Goal: Task Accomplishment & Management: Use online tool/utility

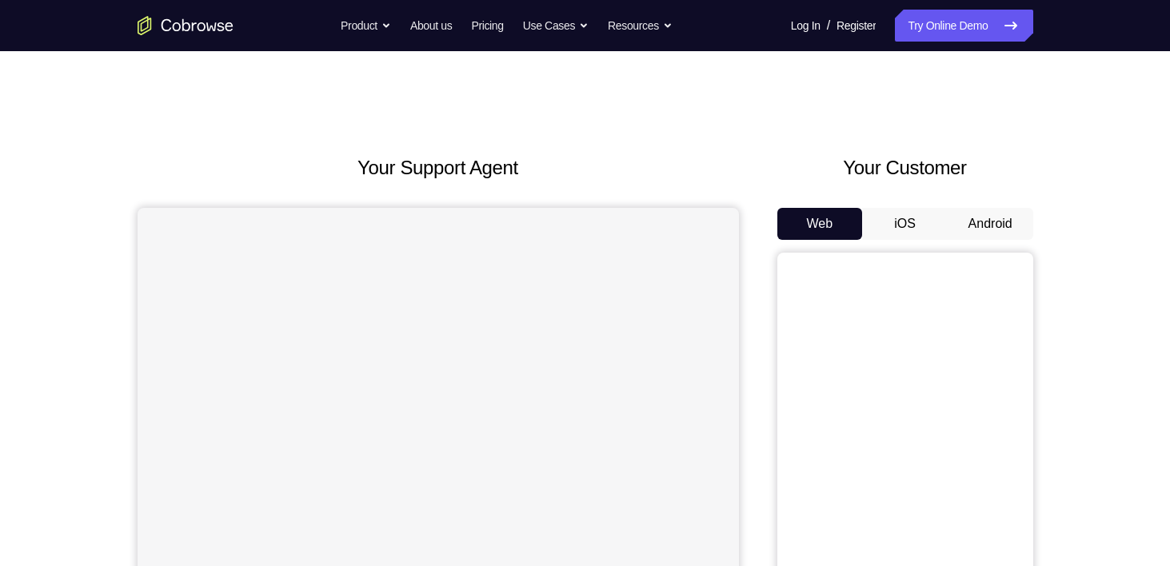
click at [1009, 223] on button "Android" at bounding box center [991, 224] width 86 height 32
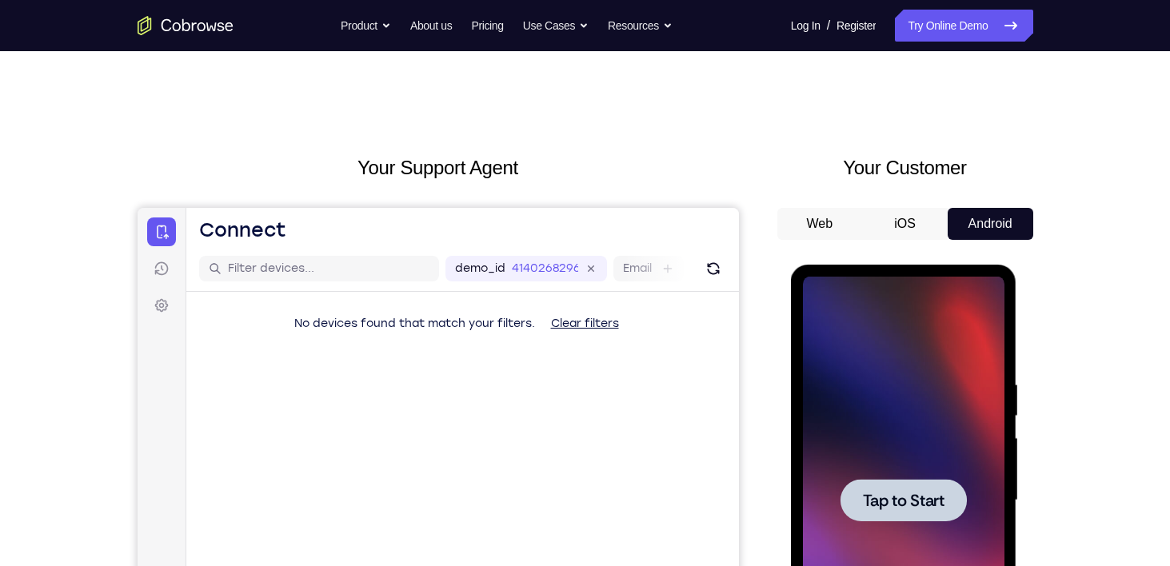
click at [922, 517] on div at bounding box center [904, 500] width 126 height 42
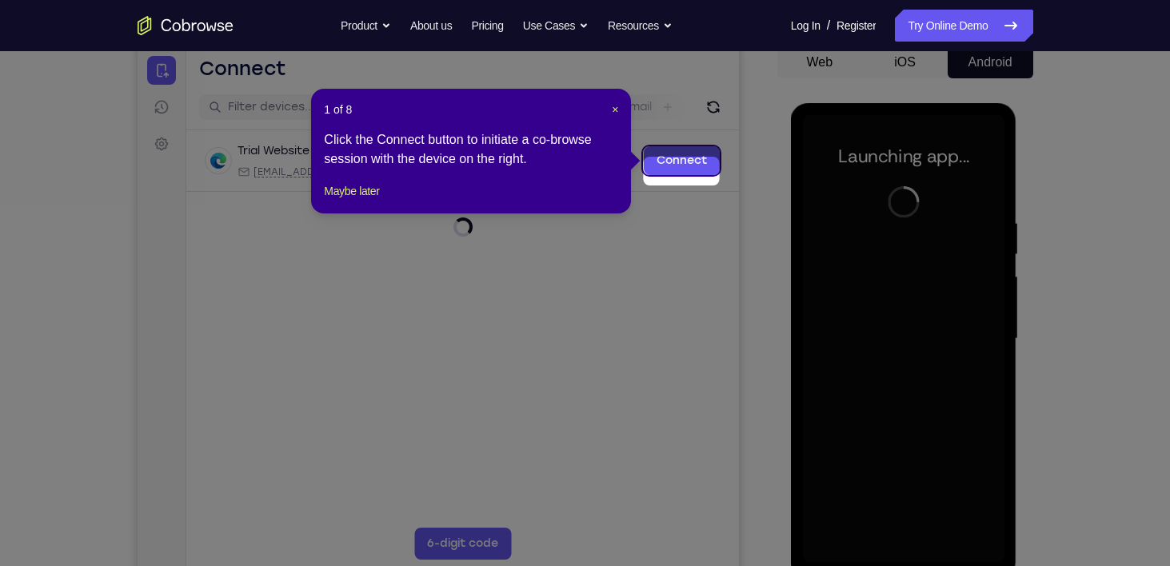
scroll to position [174, 0]
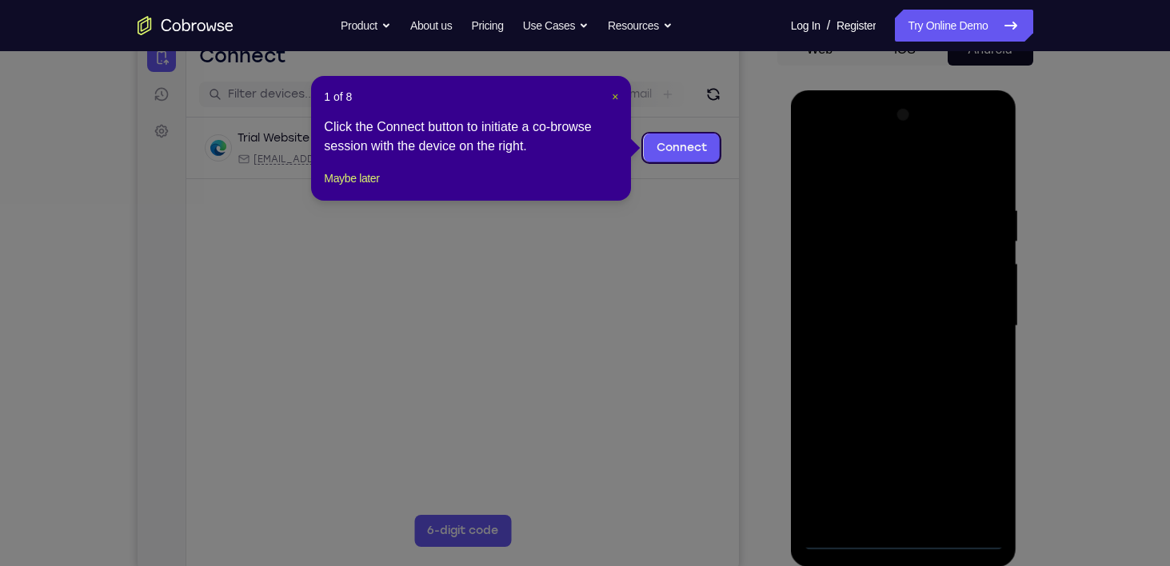
click at [614, 99] on span "×" at bounding box center [615, 96] width 6 height 13
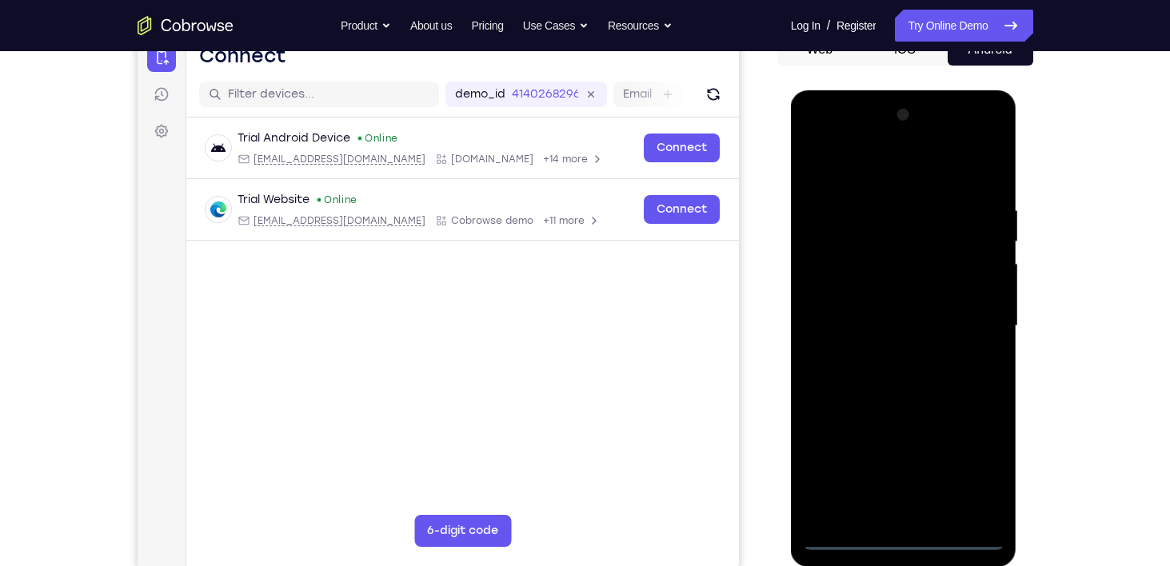
click at [900, 536] on div at bounding box center [904, 326] width 202 height 448
click at [976, 473] on div at bounding box center [904, 326] width 202 height 448
click at [874, 168] on div at bounding box center [904, 326] width 202 height 448
click at [957, 309] on div at bounding box center [904, 326] width 202 height 448
click at [885, 357] on div at bounding box center [904, 326] width 202 height 448
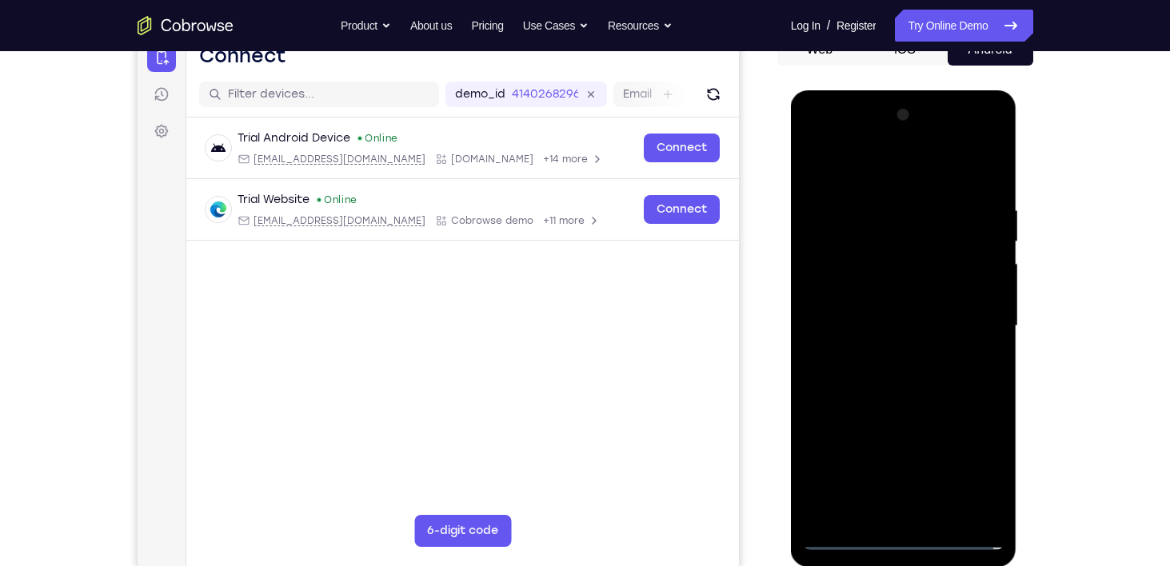
click at [880, 326] on div at bounding box center [904, 326] width 202 height 448
click at [887, 298] on div at bounding box center [904, 326] width 202 height 448
click at [894, 331] on div at bounding box center [904, 326] width 202 height 448
click at [893, 384] on div at bounding box center [904, 326] width 202 height 448
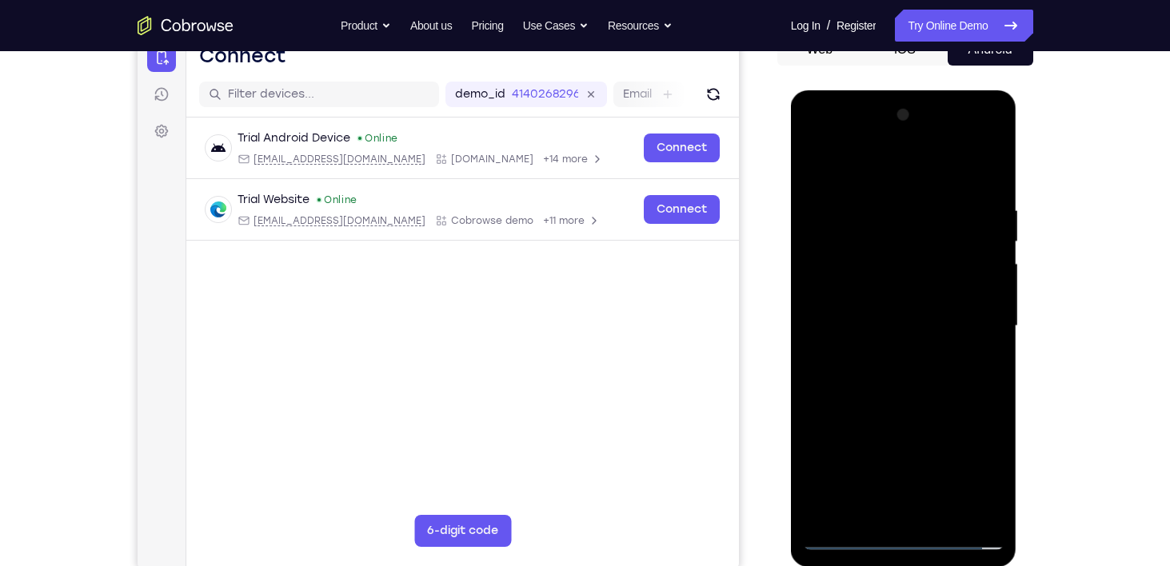
click at [893, 384] on div at bounding box center [904, 326] width 202 height 448
click at [889, 431] on div at bounding box center [904, 326] width 202 height 448
click at [896, 507] on div at bounding box center [904, 326] width 202 height 448
drag, startPoint x: 856, startPoint y: 167, endPoint x: 1185, endPoint y: 198, distance: 330.2
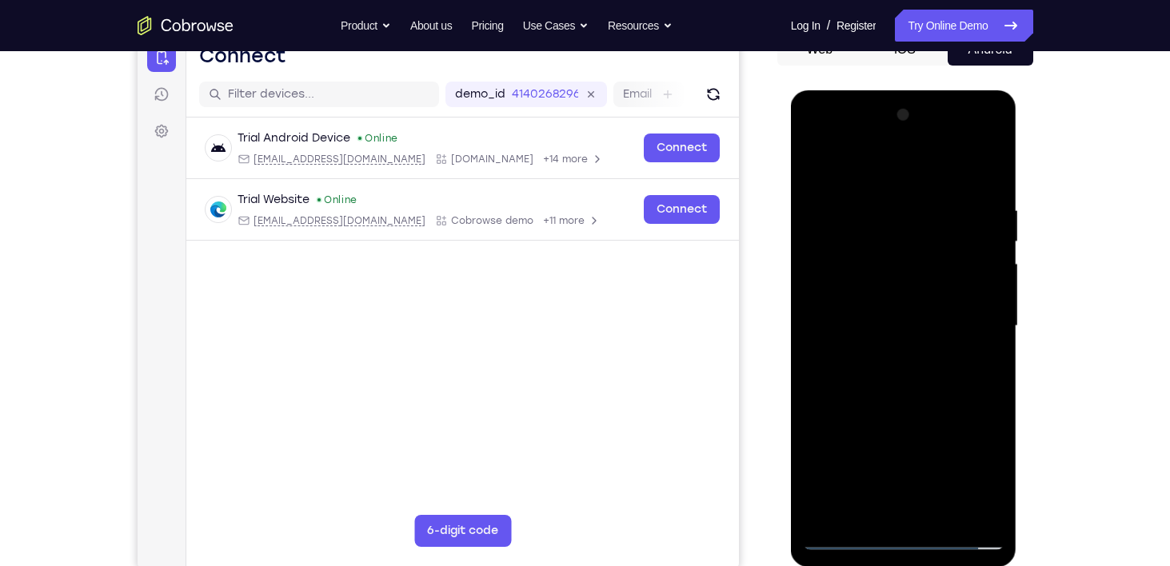
click at [1019, 198] on html "Online web based iOS Simulators and Android Emulators. Run iPhone, iPad, Mobile…" at bounding box center [905, 330] width 228 height 480
click at [918, 514] on div at bounding box center [904, 326] width 202 height 448
click at [909, 376] on div at bounding box center [904, 326] width 202 height 448
click at [907, 502] on div at bounding box center [904, 326] width 202 height 448
click at [917, 510] on div at bounding box center [904, 326] width 202 height 448
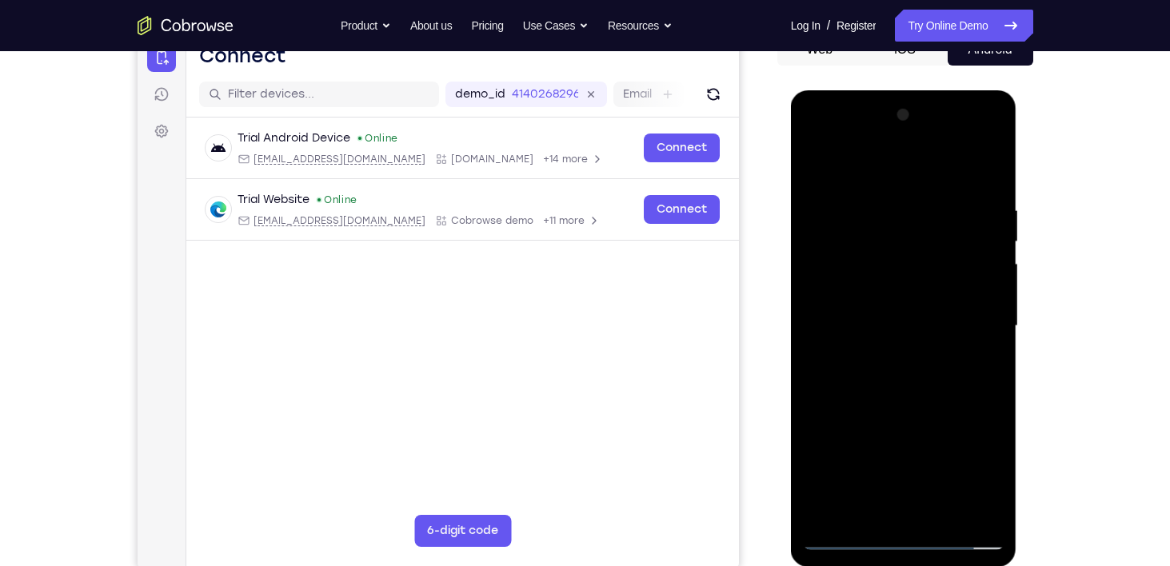
click at [904, 507] on div at bounding box center [904, 326] width 202 height 448
drag, startPoint x: 905, startPoint y: 332, endPoint x: 824, endPoint y: 558, distance: 240.4
click at [824, 558] on div at bounding box center [904, 328] width 226 height 477
click at [881, 510] on div at bounding box center [904, 326] width 202 height 448
click at [879, 402] on div at bounding box center [904, 326] width 202 height 448
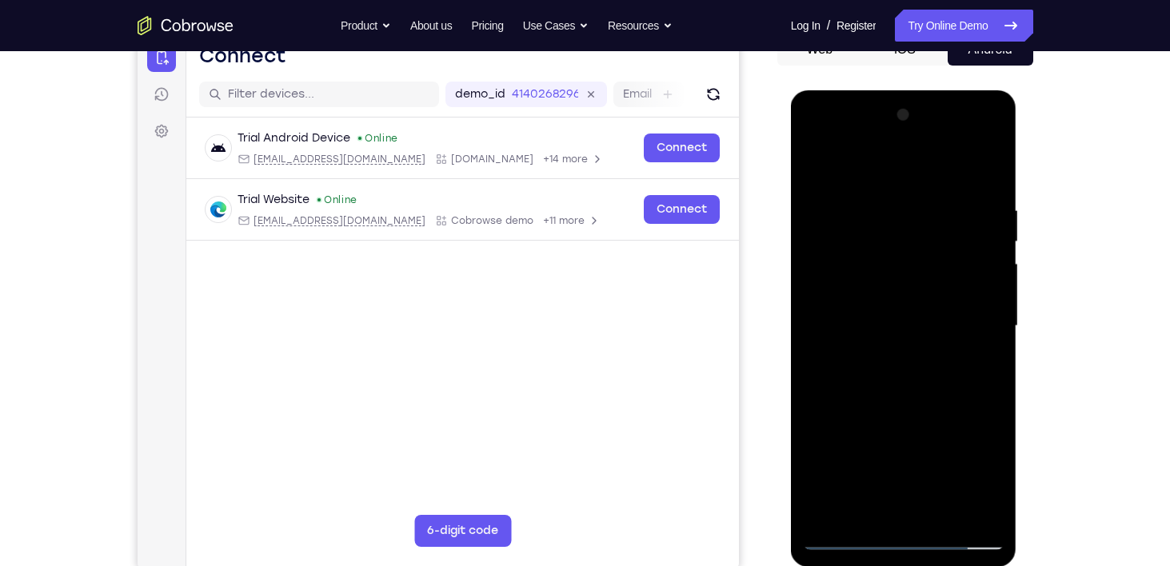
click at [941, 513] on div at bounding box center [904, 326] width 202 height 448
click at [895, 413] on div at bounding box center [904, 326] width 202 height 448
click at [876, 355] on div at bounding box center [904, 326] width 202 height 448
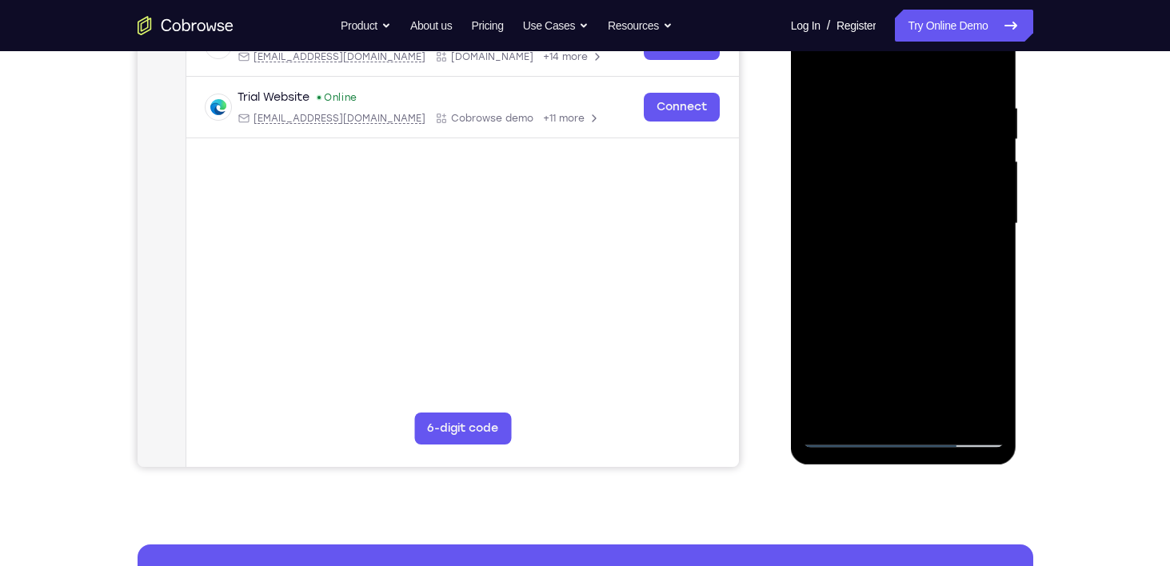
scroll to position [278, 0]
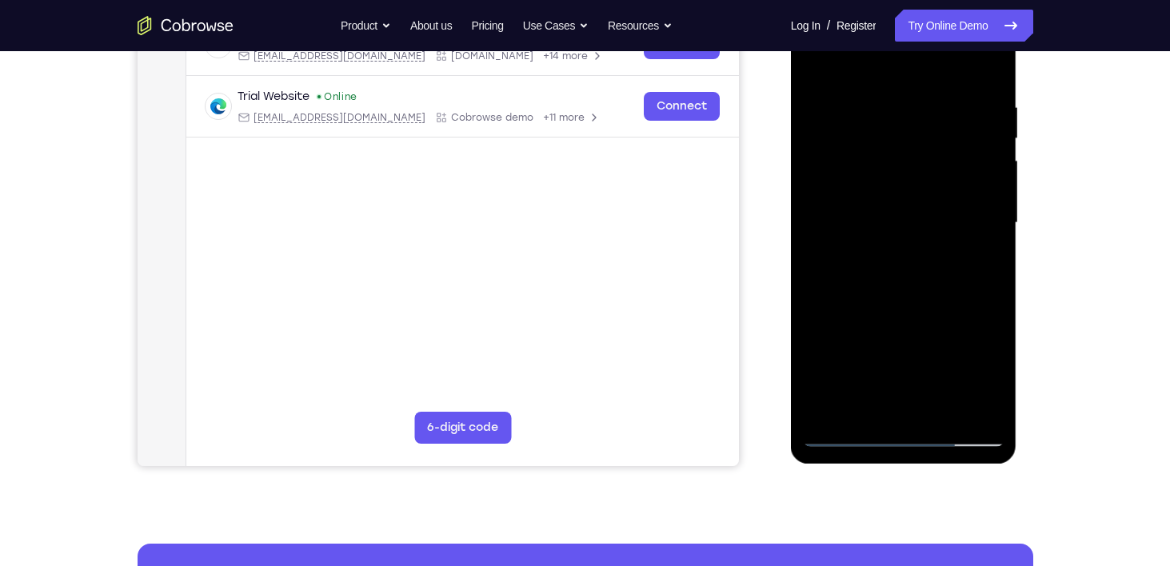
click at [930, 373] on div at bounding box center [904, 223] width 202 height 448
click at [894, 405] on div at bounding box center [904, 223] width 202 height 448
click at [998, 379] on div at bounding box center [904, 223] width 202 height 448
click at [840, 431] on div at bounding box center [904, 223] width 202 height 448
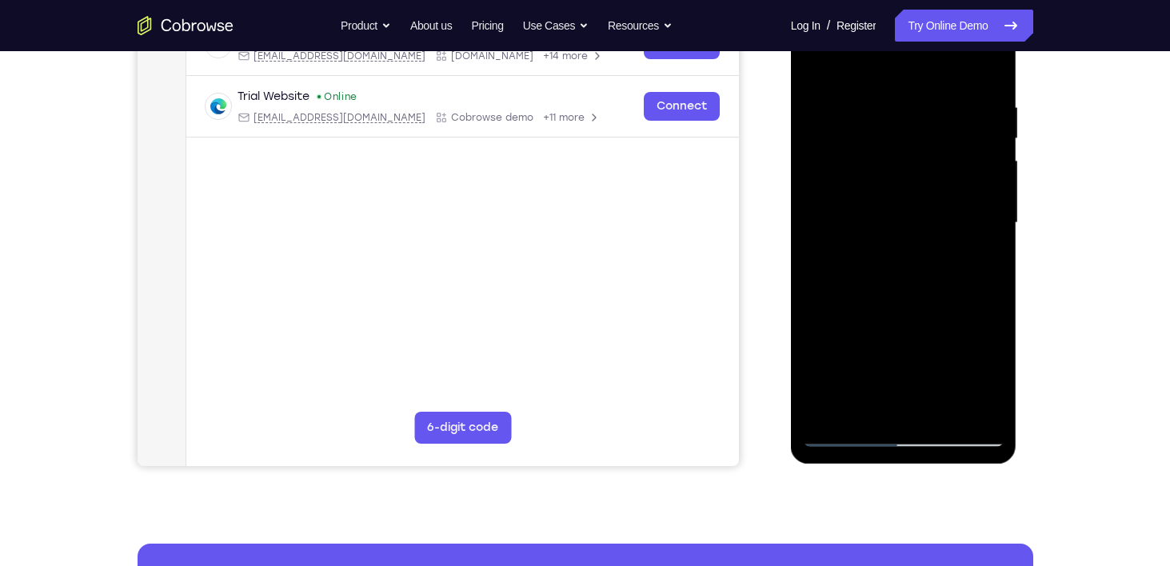
click at [840, 431] on div at bounding box center [904, 223] width 202 height 448
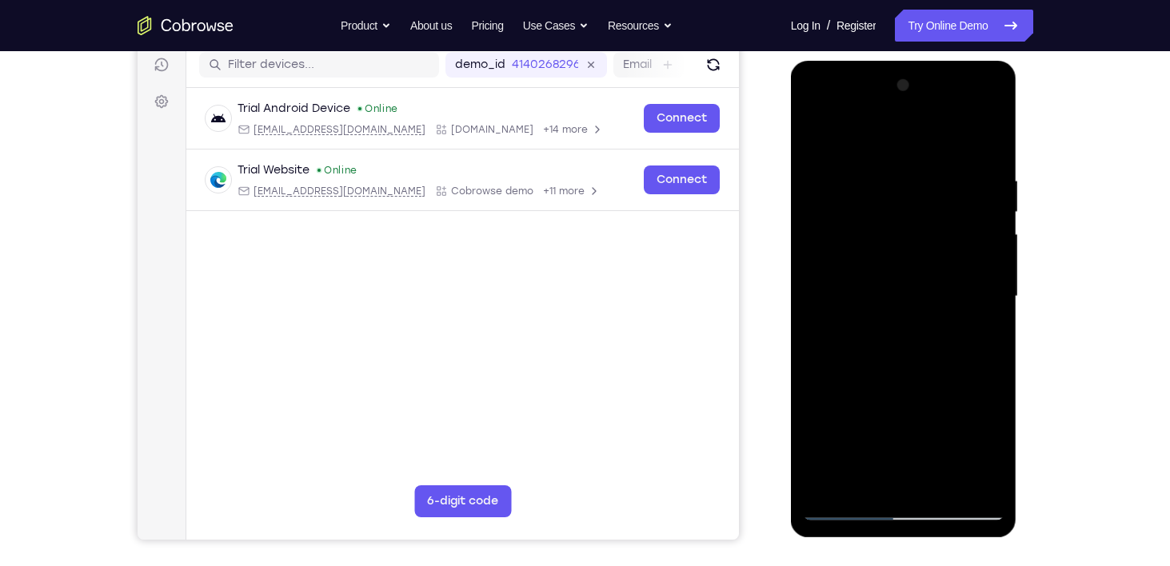
scroll to position [202, 0]
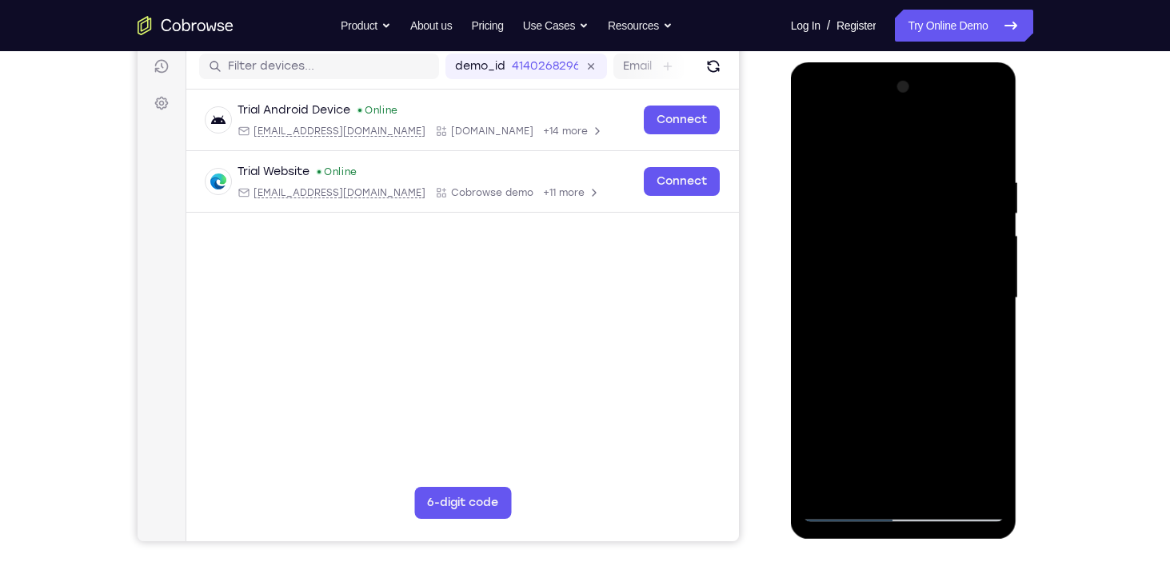
click at [757, 215] on div "Your Support Agent Your Customer Web iOS Android" at bounding box center [586, 246] width 896 height 591
click at [885, 168] on div at bounding box center [904, 298] width 202 height 448
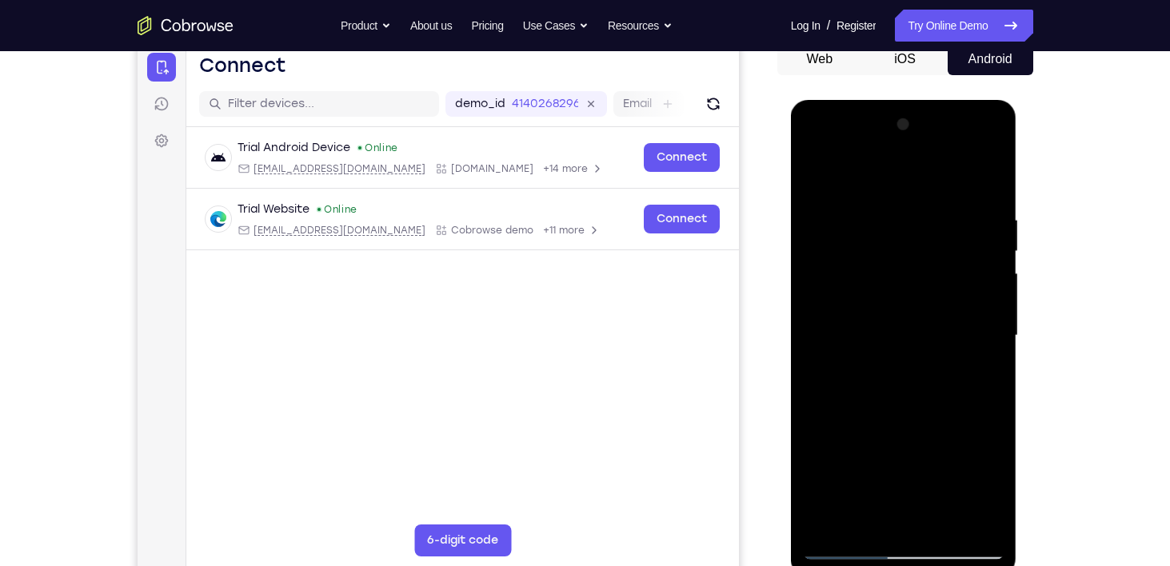
scroll to position [210, 0]
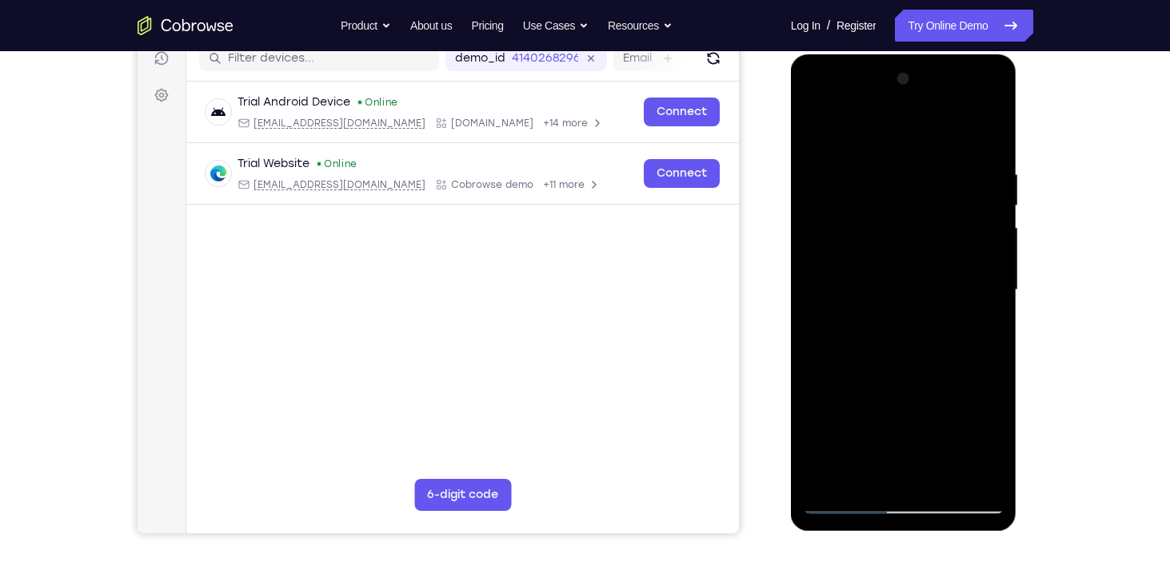
click at [963, 475] on div at bounding box center [904, 290] width 202 height 448
click at [991, 310] on div at bounding box center [904, 290] width 202 height 448
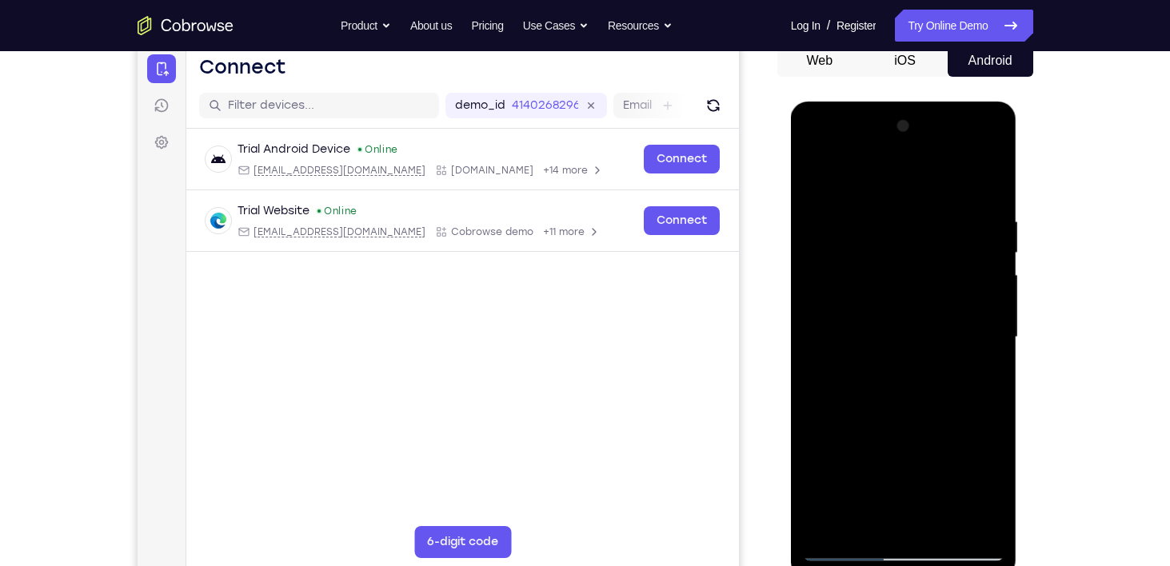
scroll to position [155, 0]
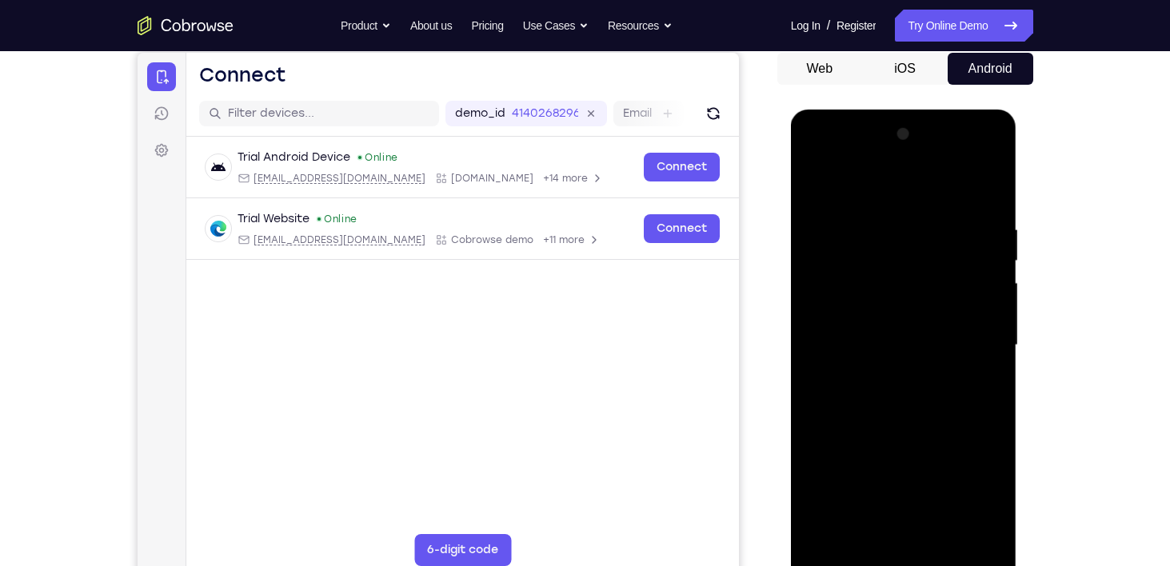
click at [981, 292] on div at bounding box center [904, 346] width 202 height 448
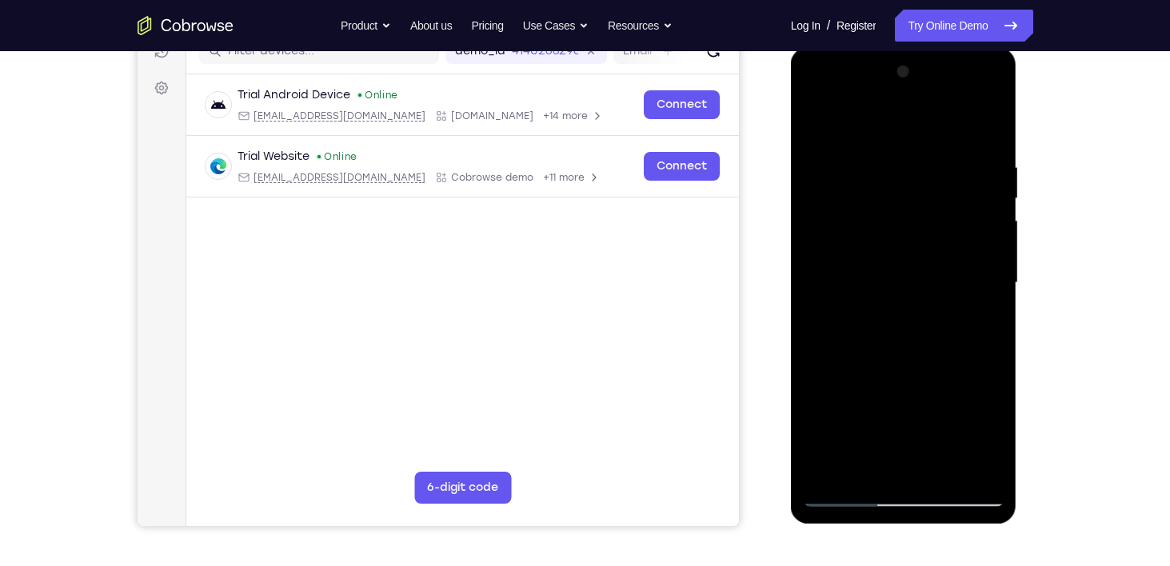
scroll to position [222, 0]
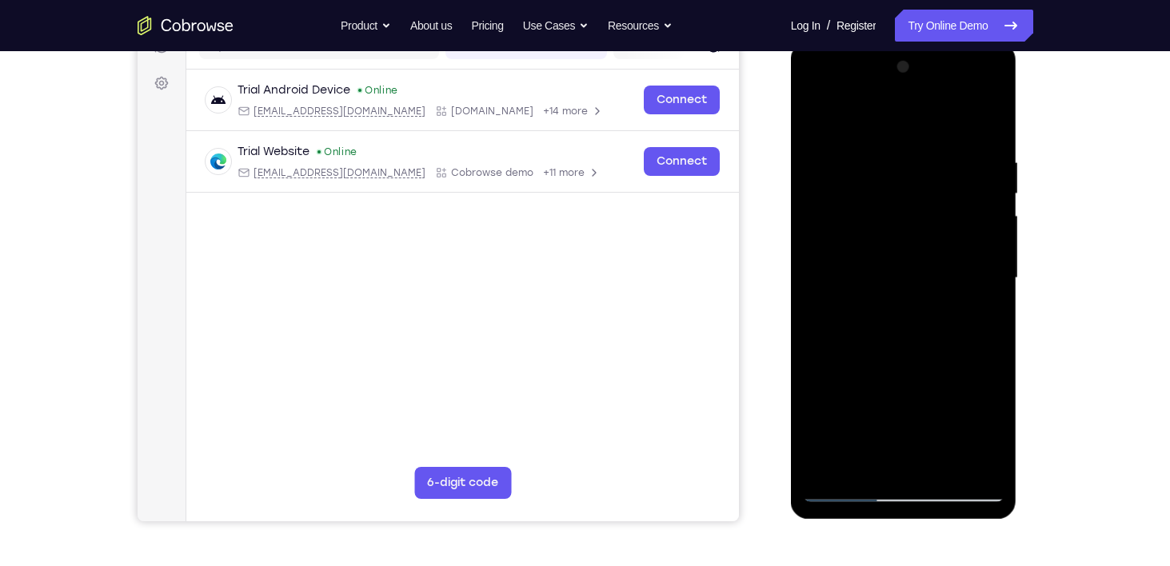
click at [981, 292] on div at bounding box center [904, 278] width 202 height 448
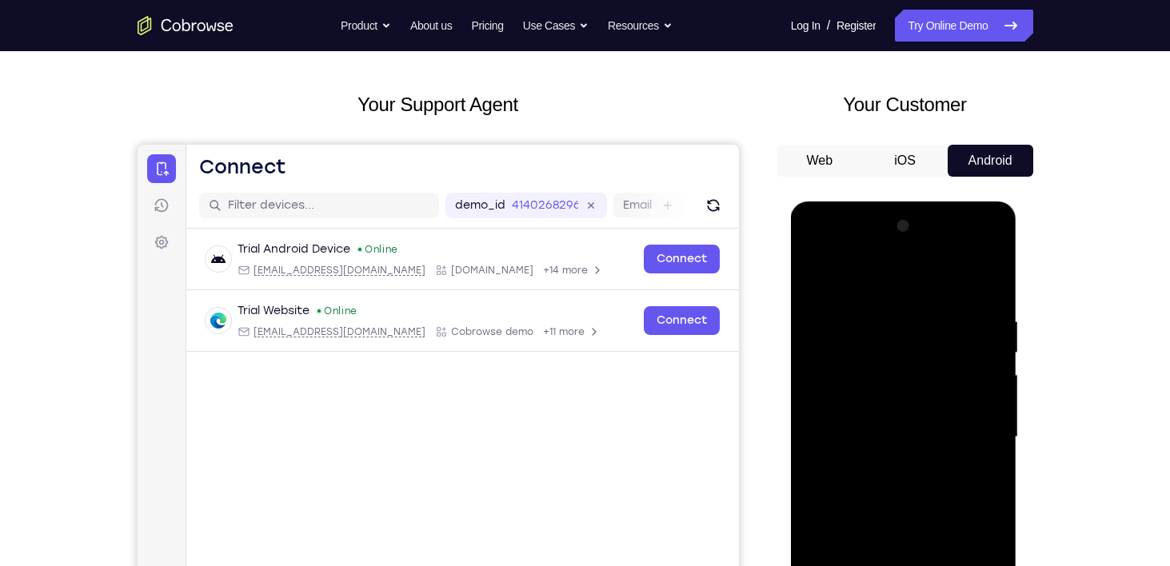
scroll to position [162, 0]
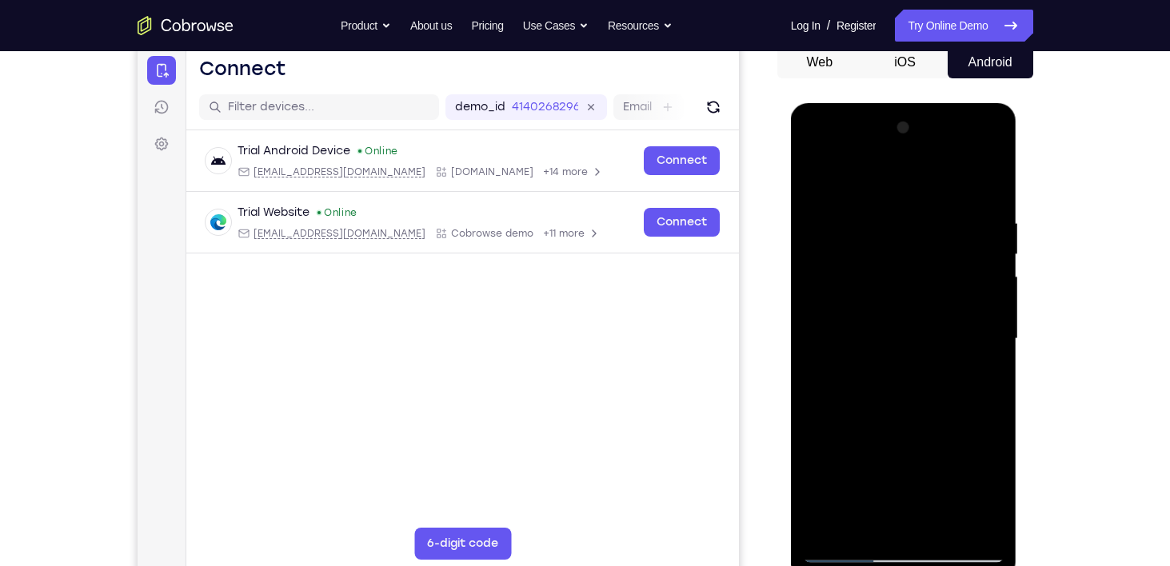
click at [971, 276] on div at bounding box center [904, 339] width 202 height 448
click at [815, 303] on div at bounding box center [904, 339] width 202 height 448
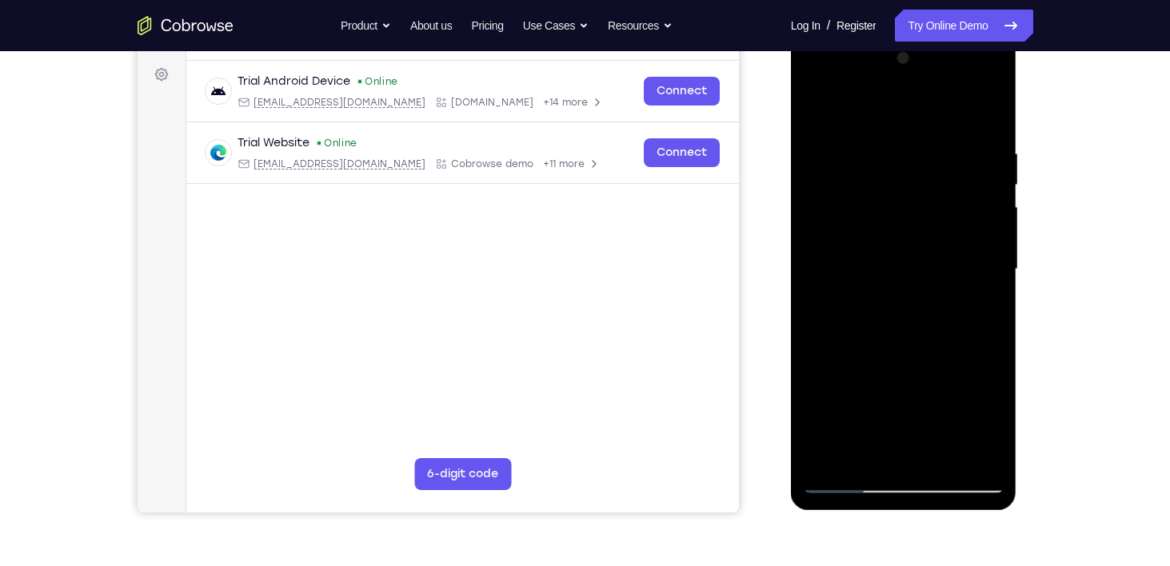
click at [979, 227] on div at bounding box center [904, 270] width 202 height 448
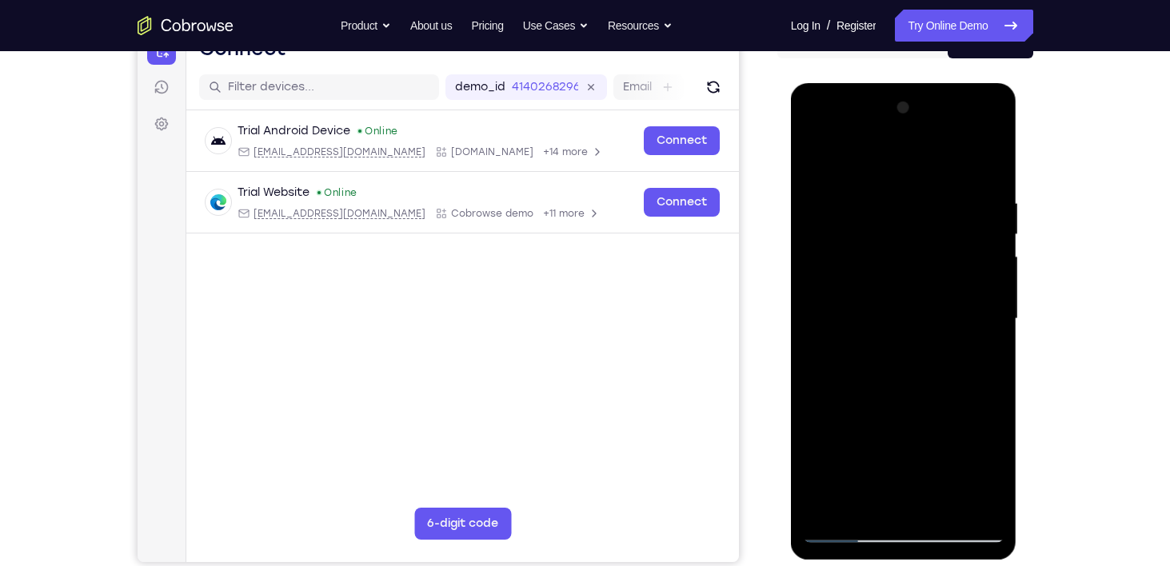
click at [976, 245] on div at bounding box center [904, 319] width 202 height 448
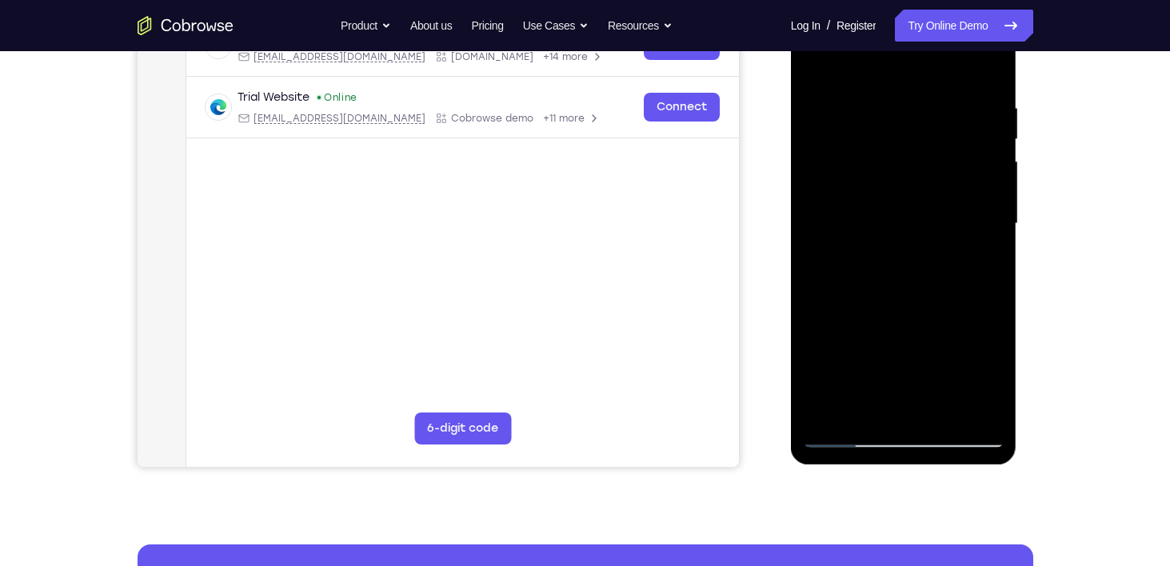
click at [965, 410] on div at bounding box center [904, 224] width 202 height 448
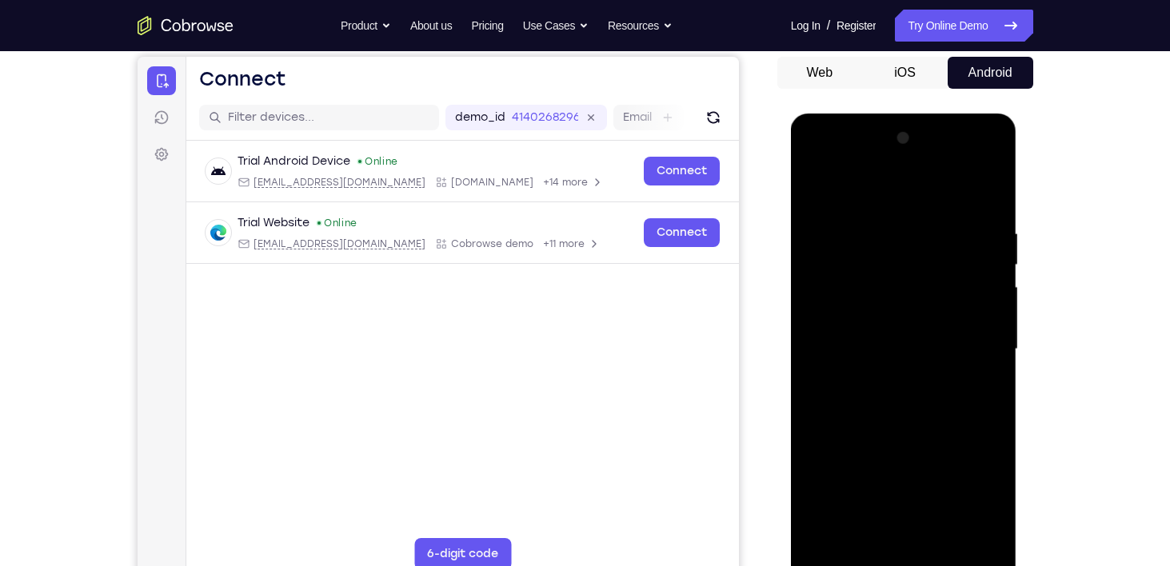
scroll to position [150, 0]
click at [981, 267] on div at bounding box center [904, 350] width 202 height 448
click at [820, 317] on div at bounding box center [904, 350] width 202 height 448
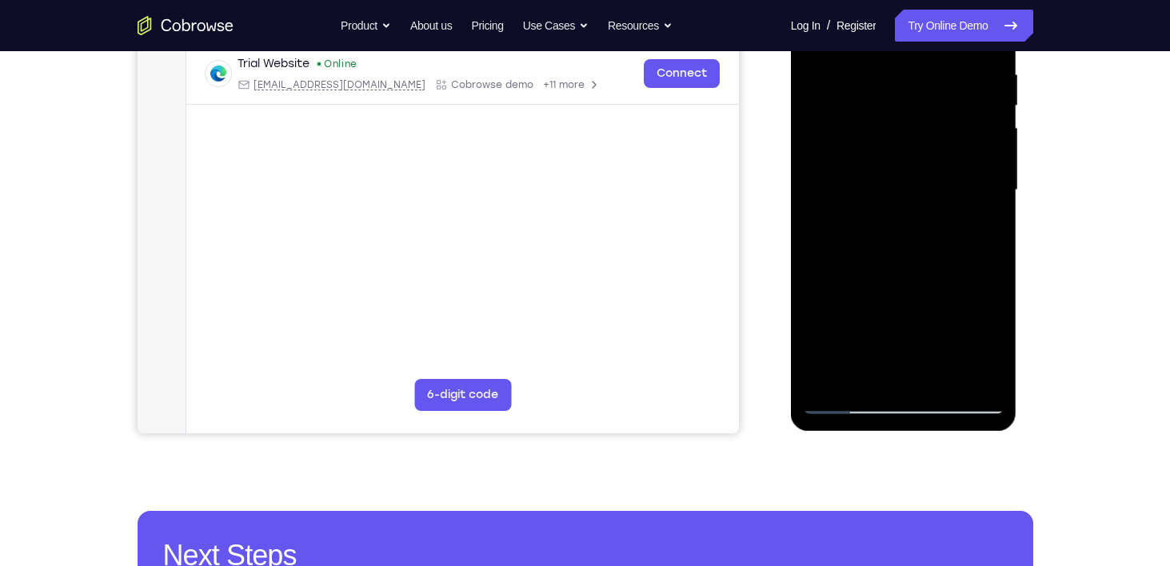
scroll to position [311, 0]
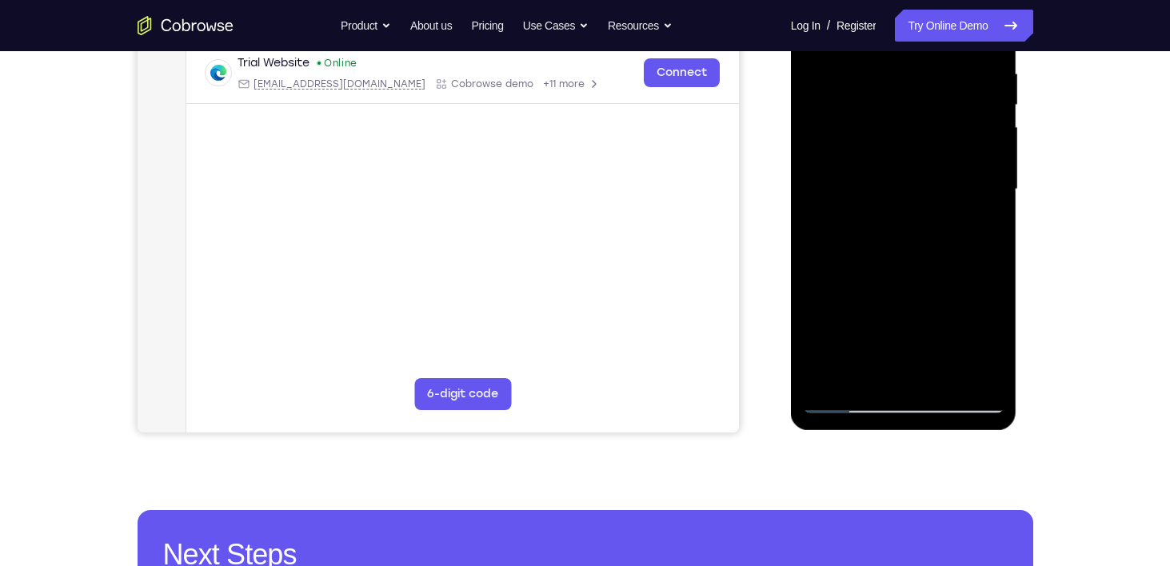
click at [965, 375] on div at bounding box center [904, 190] width 202 height 448
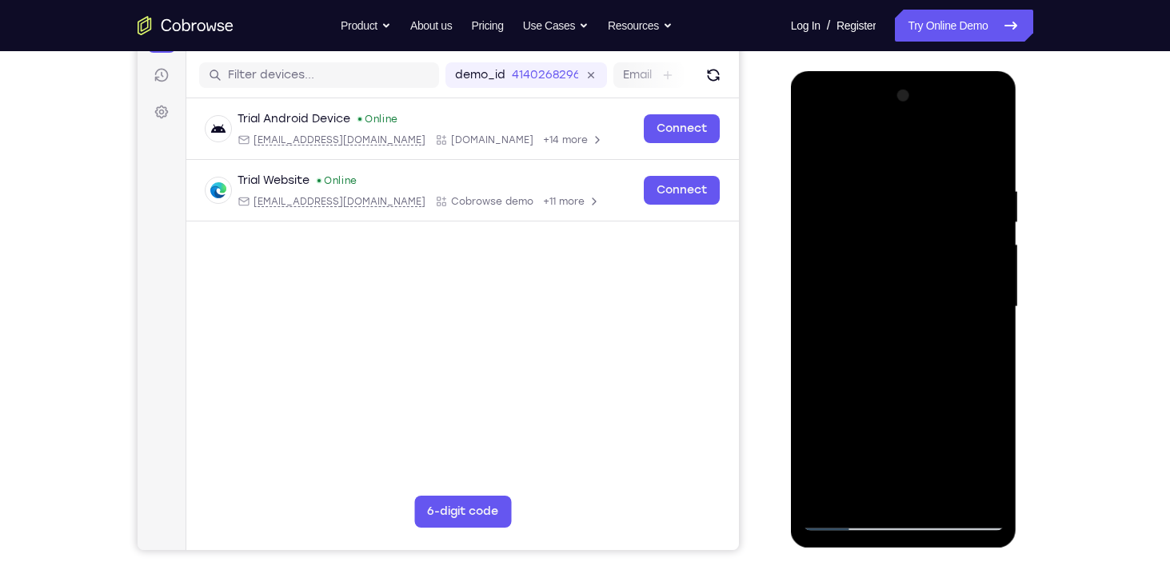
scroll to position [192, 0]
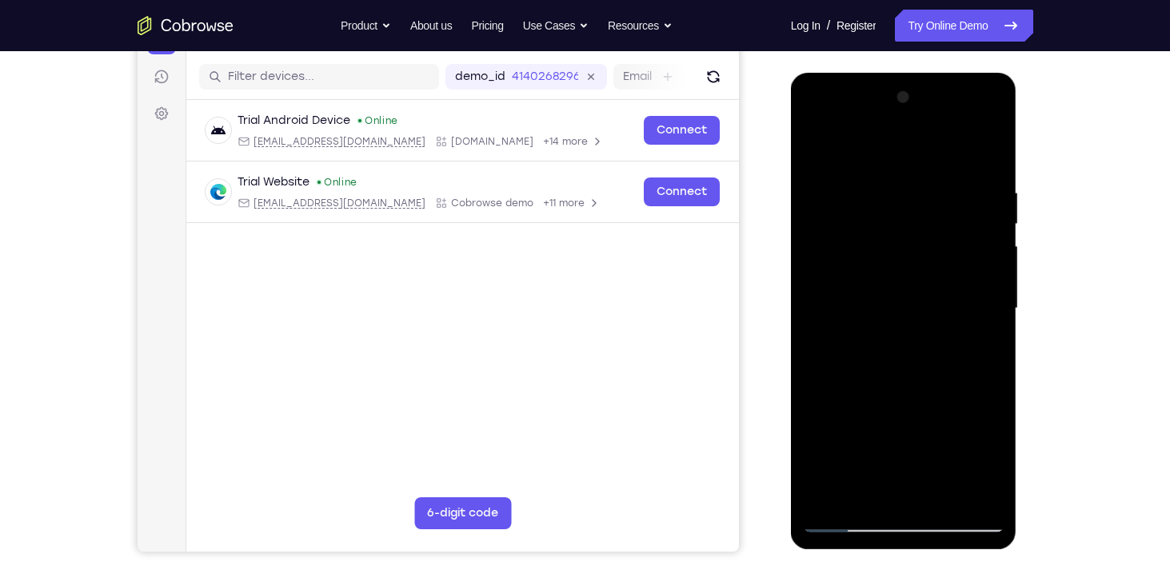
click at [985, 157] on div at bounding box center [904, 309] width 202 height 448
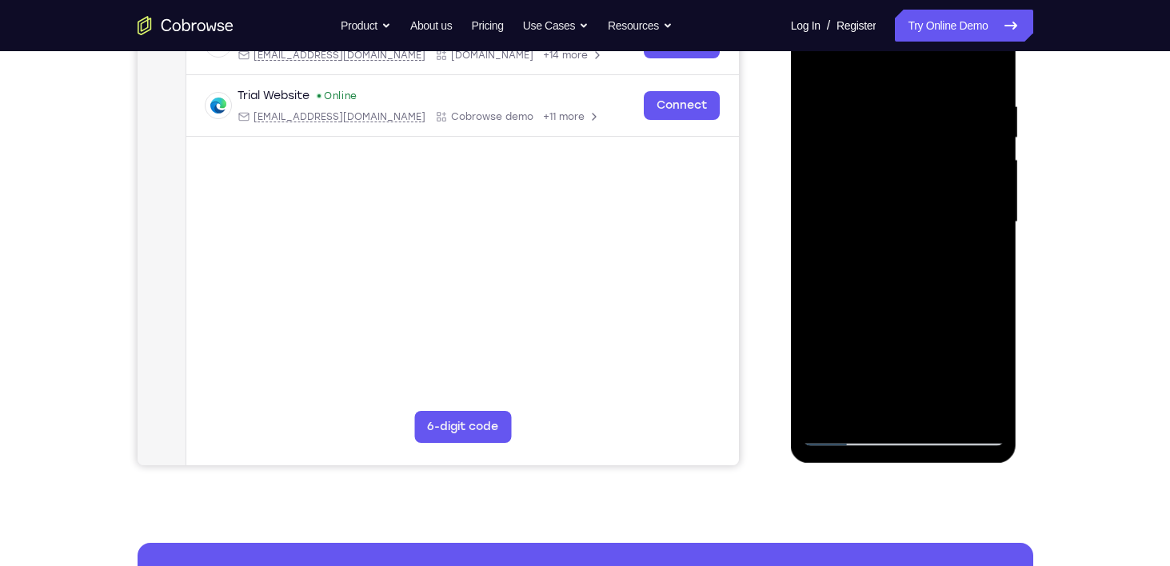
drag, startPoint x: 917, startPoint y: 343, endPoint x: 926, endPoint y: 190, distance: 153.0
click at [926, 190] on div at bounding box center [904, 222] width 202 height 448
drag, startPoint x: 881, startPoint y: 286, endPoint x: 895, endPoint y: 222, distance: 66.4
click at [895, 222] on div at bounding box center [904, 222] width 202 height 448
drag, startPoint x: 882, startPoint y: 303, endPoint x: 937, endPoint y: 125, distance: 186.5
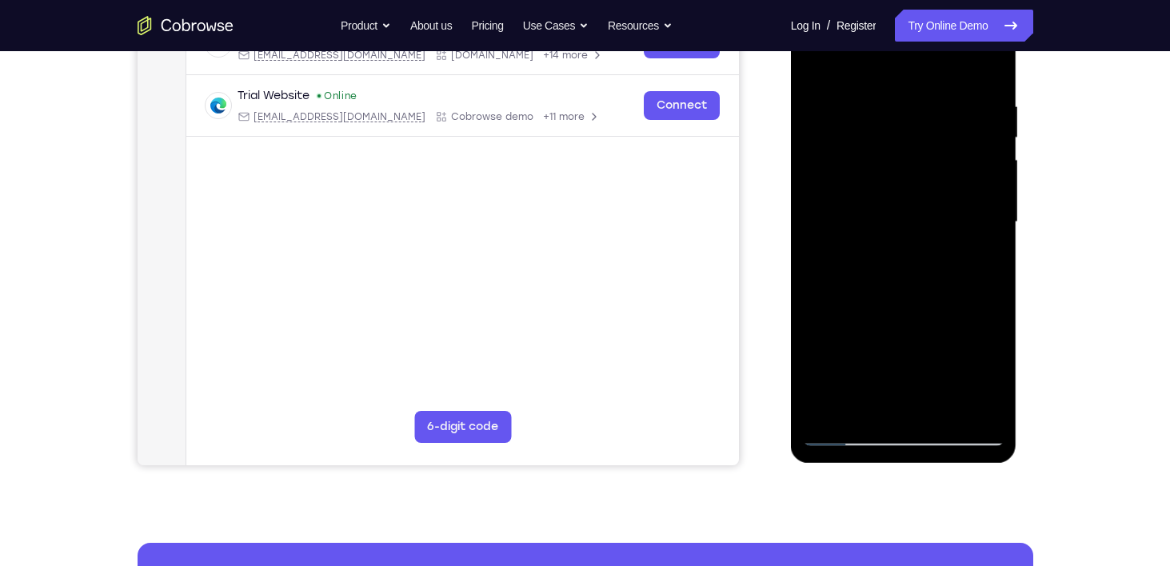
click at [937, 125] on div at bounding box center [904, 222] width 202 height 448
drag, startPoint x: 921, startPoint y: 213, endPoint x: 910, endPoint y: 314, distance: 102.2
click at [910, 314] on div at bounding box center [904, 222] width 202 height 448
click at [990, 286] on div at bounding box center [904, 222] width 202 height 448
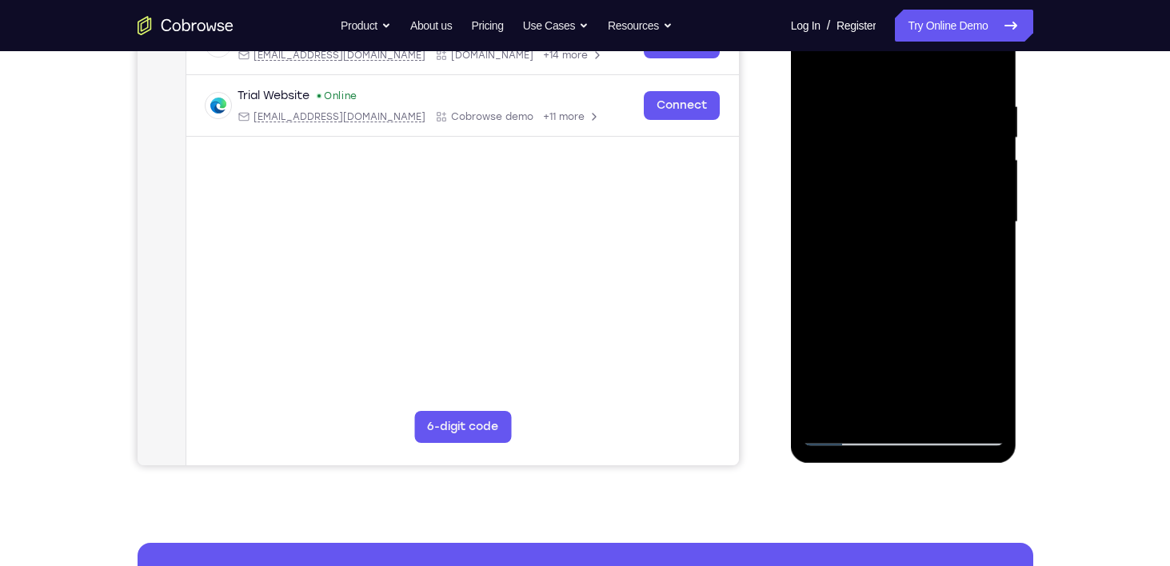
click at [990, 286] on div at bounding box center [904, 222] width 202 height 448
click at [942, 406] on div at bounding box center [904, 222] width 202 height 448
click at [866, 279] on div at bounding box center [904, 222] width 202 height 448
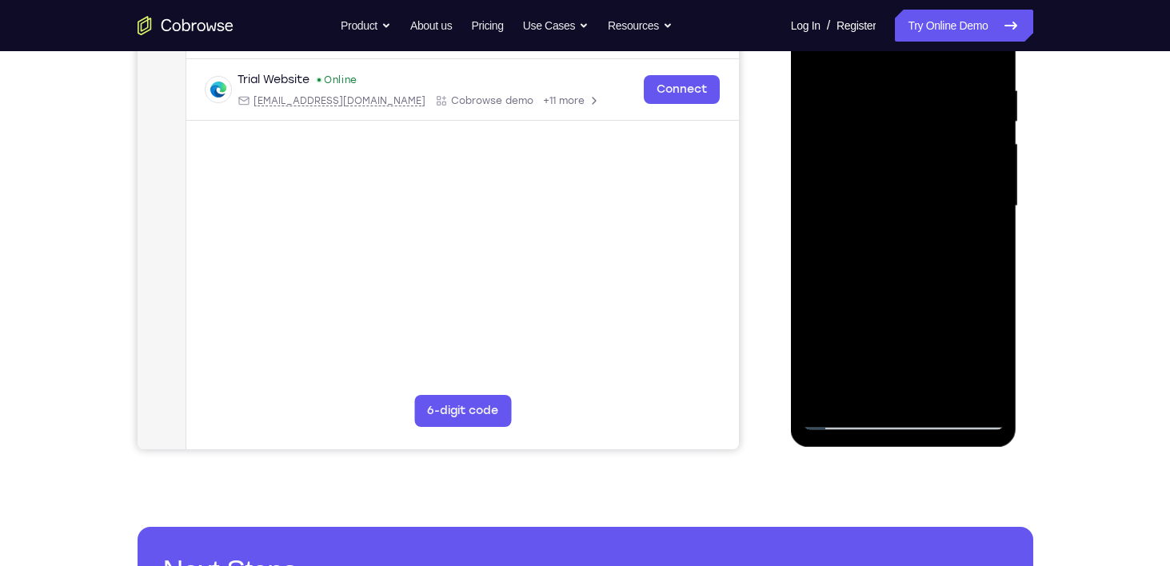
scroll to position [282, 0]
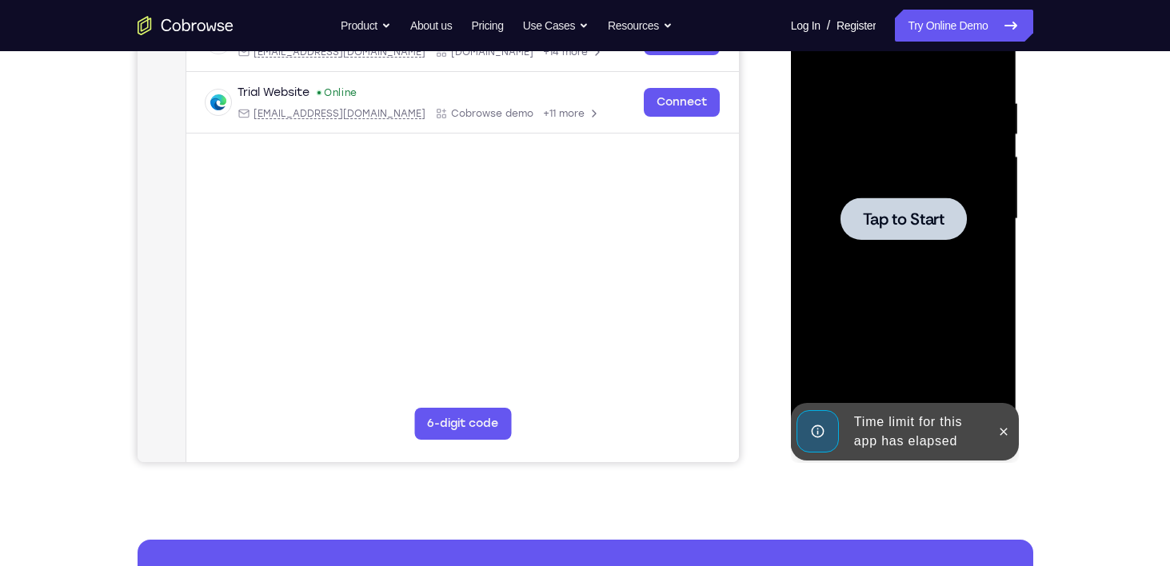
click at [929, 203] on div at bounding box center [904, 219] width 126 height 42
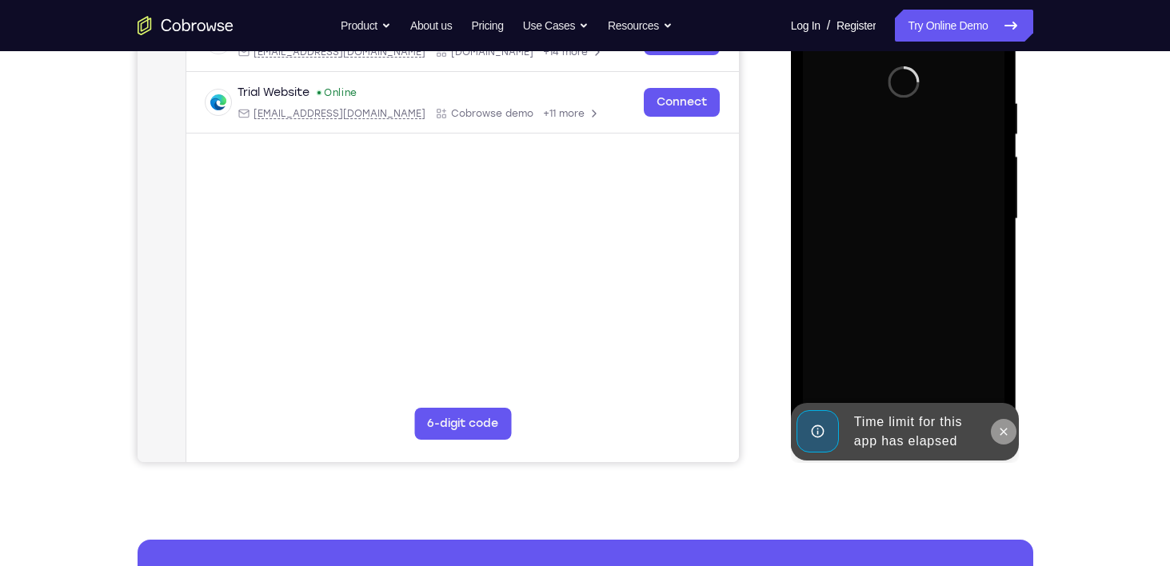
click at [1005, 432] on icon at bounding box center [1004, 431] width 7 height 7
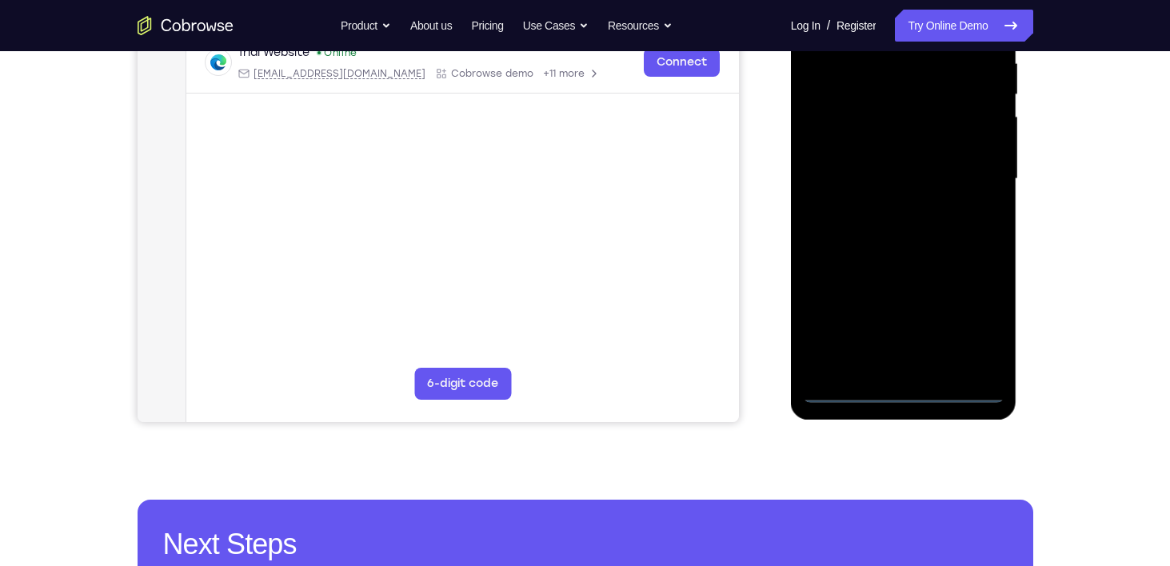
scroll to position [320, 0]
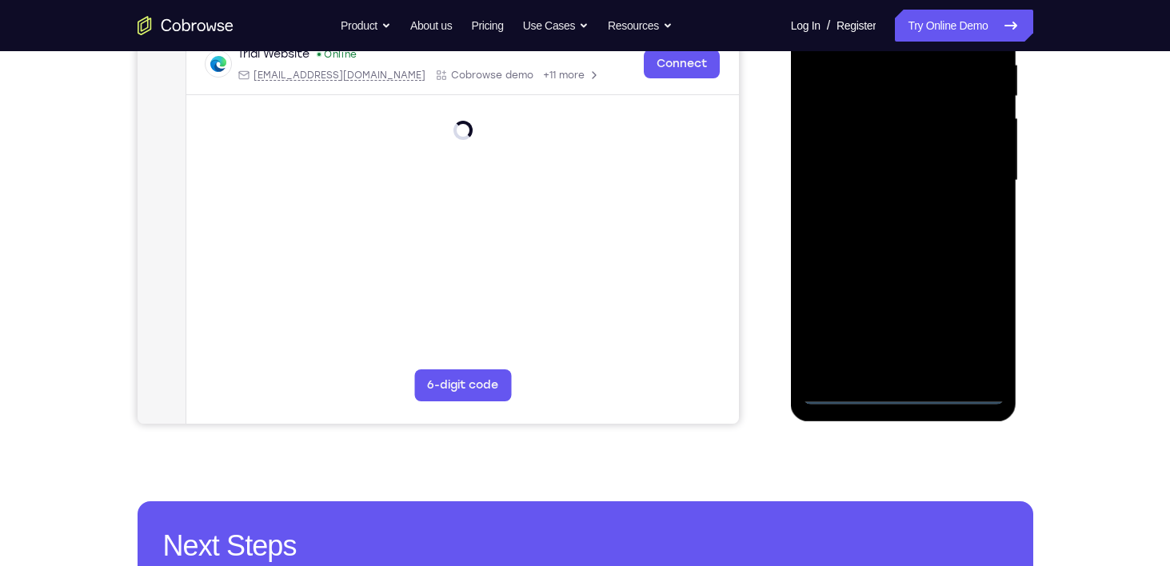
click at [898, 392] on div at bounding box center [904, 181] width 202 height 448
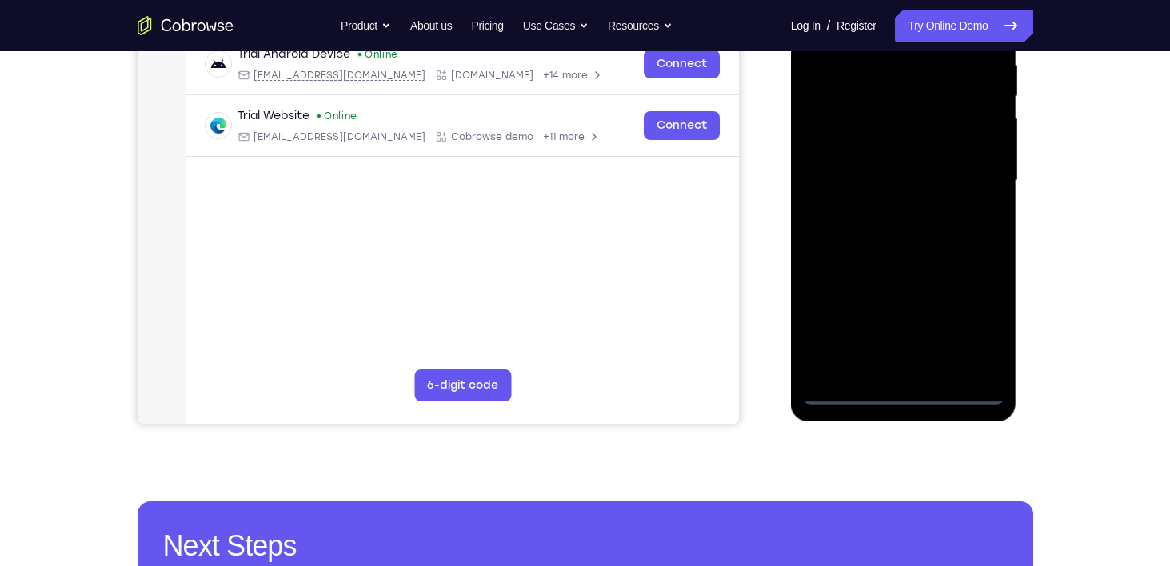
click at [969, 326] on div at bounding box center [904, 181] width 202 height 448
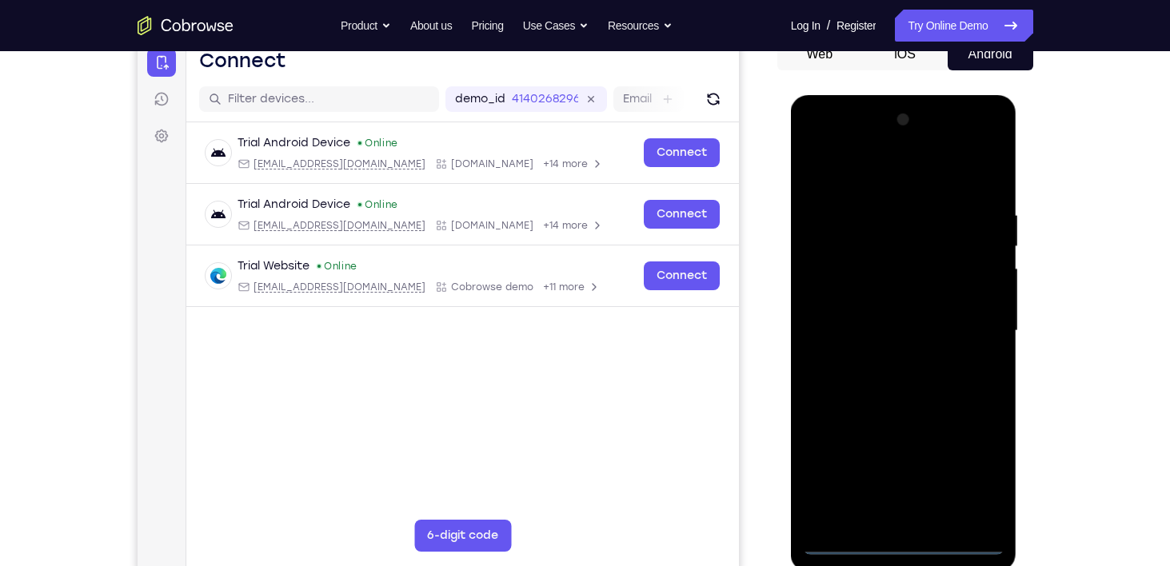
scroll to position [166, 0]
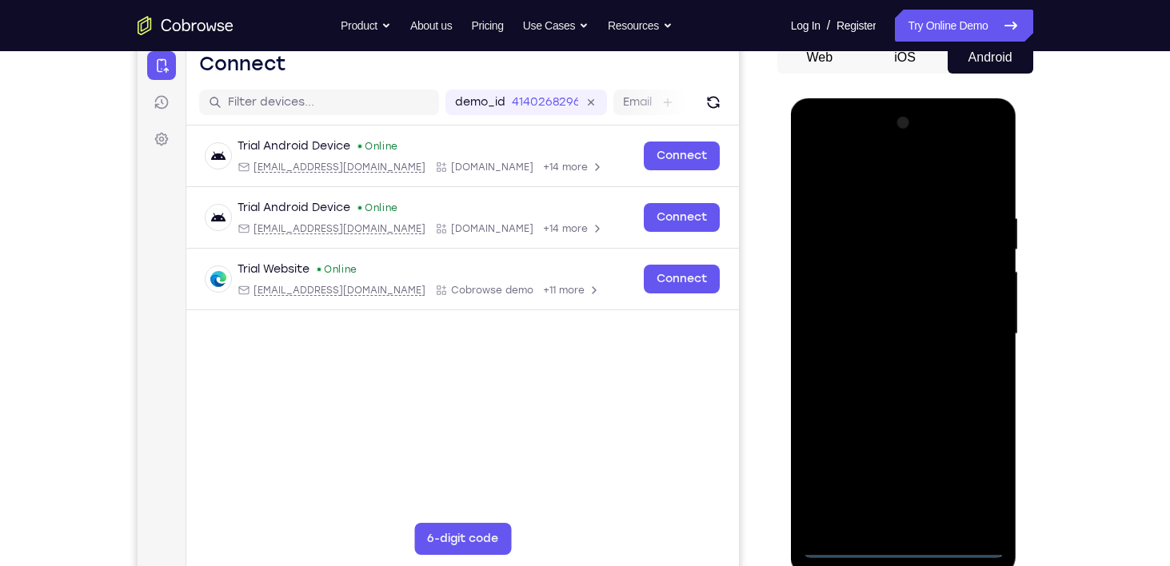
click at [845, 173] on div at bounding box center [904, 334] width 202 height 448
click at [983, 340] on div at bounding box center [904, 334] width 202 height 448
click at [890, 358] on div at bounding box center [904, 334] width 202 height 448
click at [869, 317] on div at bounding box center [904, 334] width 202 height 448
click at [880, 302] on div at bounding box center [904, 334] width 202 height 448
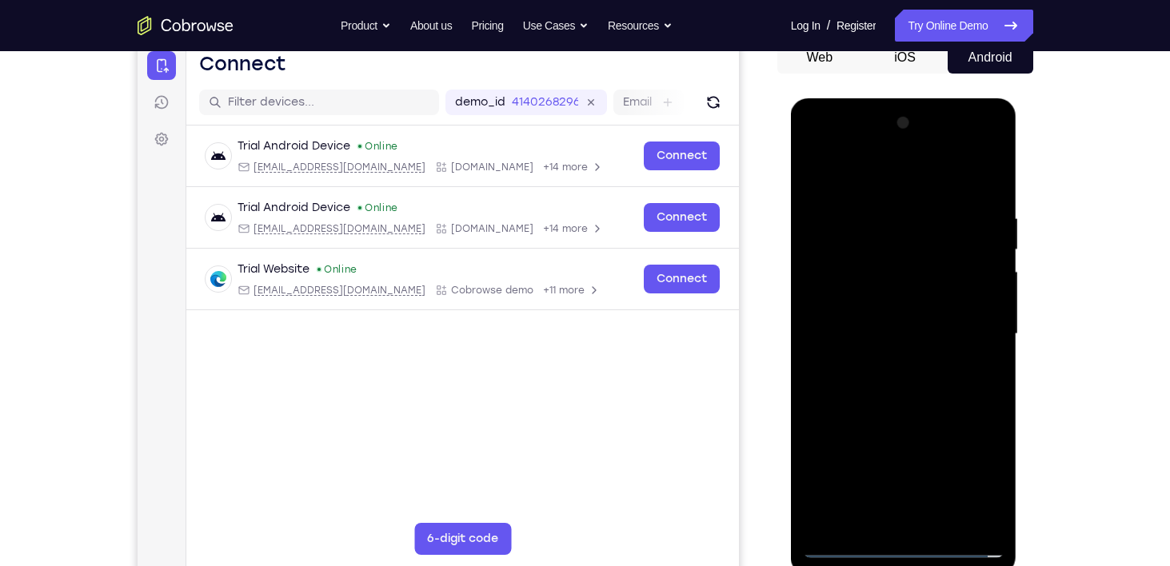
click at [899, 330] on div at bounding box center [904, 334] width 202 height 448
click at [893, 374] on div at bounding box center [904, 334] width 202 height 448
click at [909, 323] on div at bounding box center [904, 334] width 202 height 448
click at [909, 334] on div at bounding box center [904, 334] width 202 height 448
click at [922, 409] on div at bounding box center [904, 334] width 202 height 448
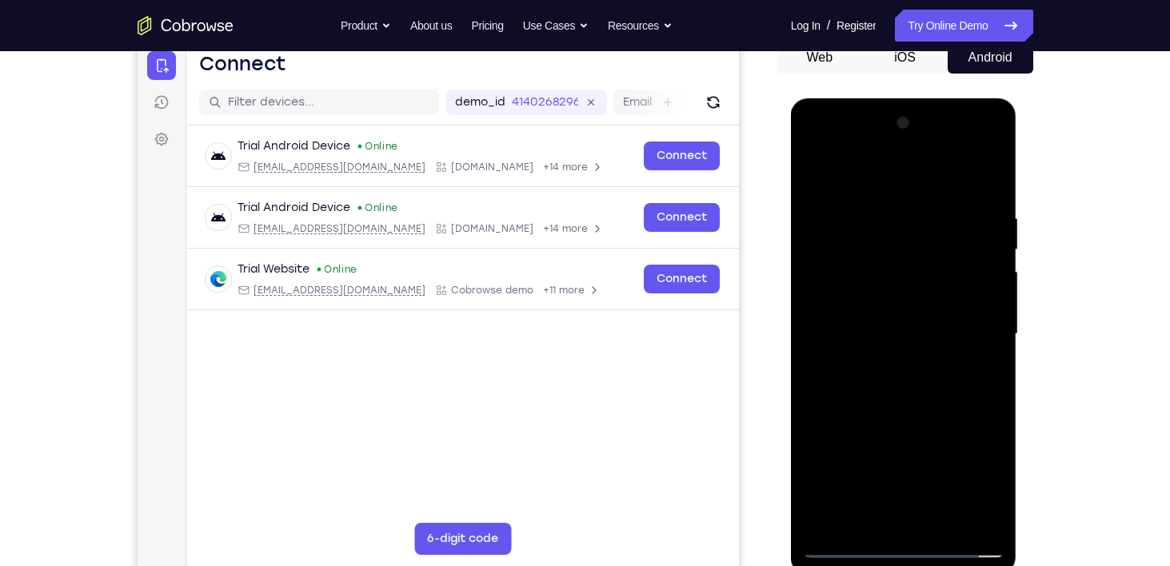
click at [981, 521] on div at bounding box center [904, 334] width 202 height 448
click at [851, 541] on div at bounding box center [904, 334] width 202 height 448
click at [842, 545] on div at bounding box center [904, 334] width 202 height 448
click at [877, 202] on div at bounding box center [904, 334] width 202 height 448
click at [981, 344] on div at bounding box center [904, 334] width 202 height 448
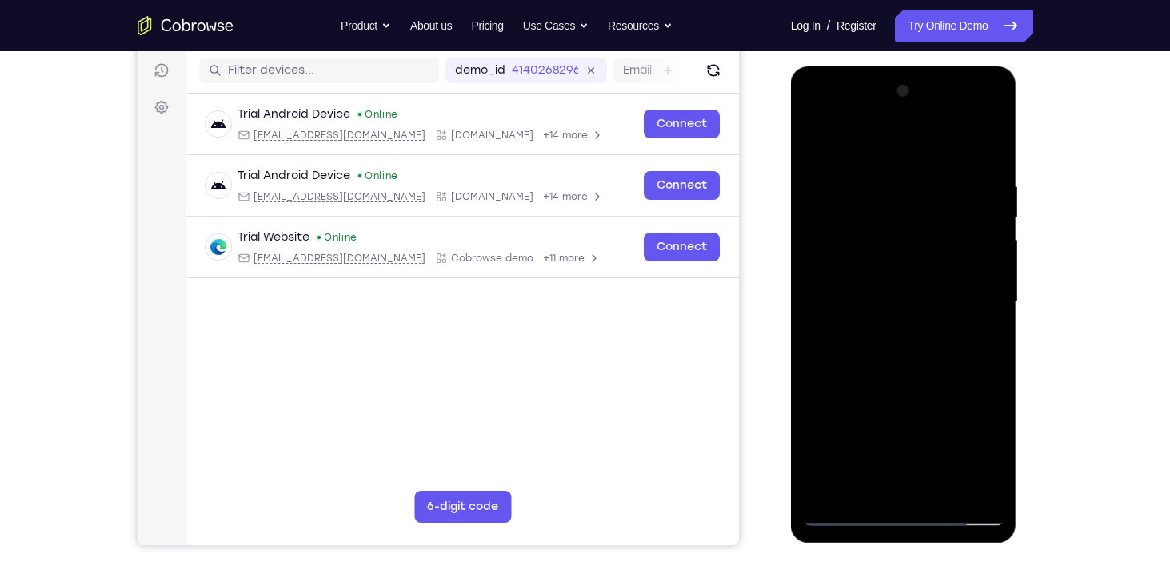
scroll to position [198, 0]
click at [944, 459] on div at bounding box center [904, 302] width 202 height 448
click at [944, 445] on div at bounding box center [904, 302] width 202 height 448
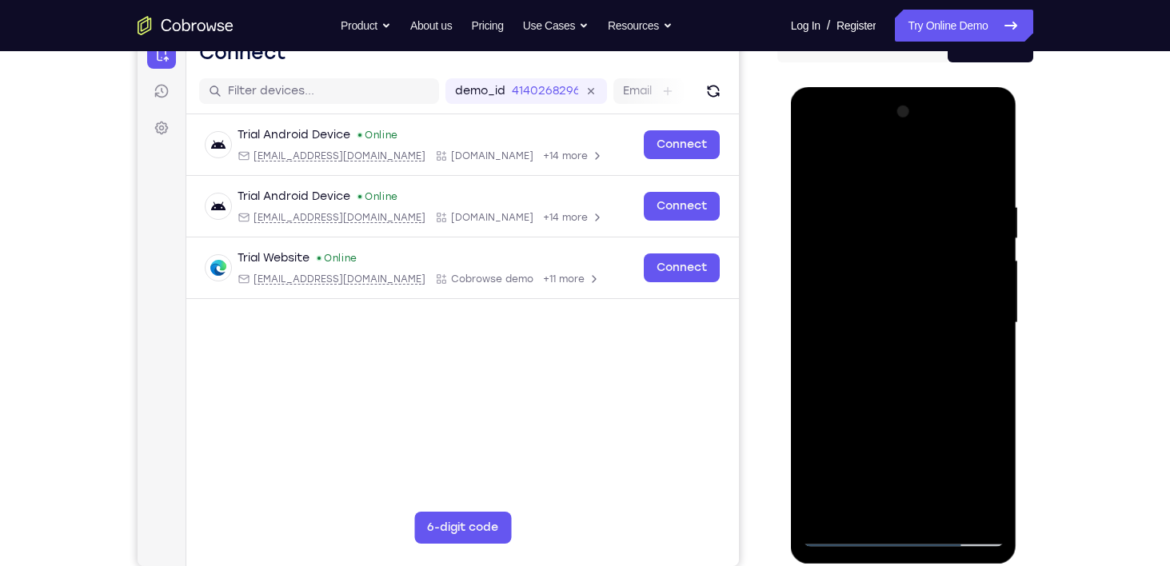
click at [812, 148] on div at bounding box center [904, 323] width 202 height 448
click at [817, 162] on div at bounding box center [904, 323] width 202 height 448
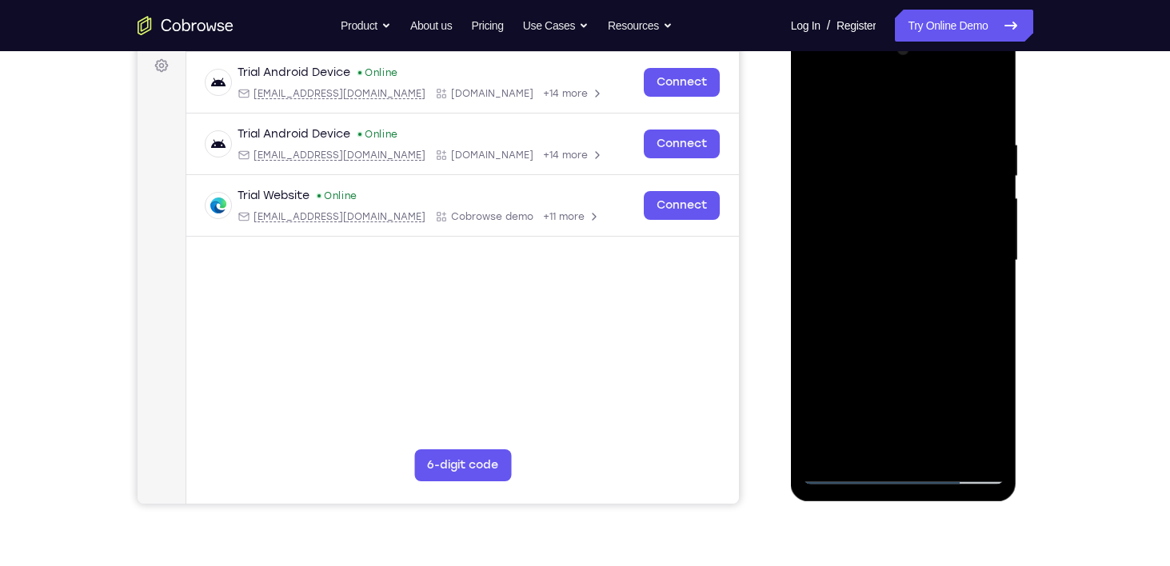
scroll to position [244, 0]
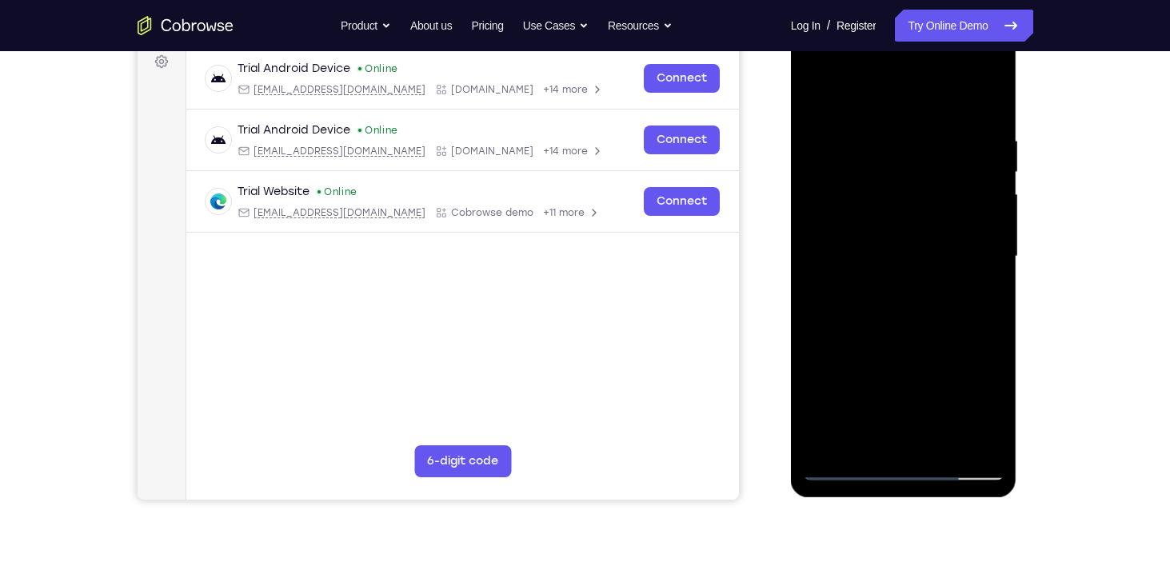
click at [832, 213] on div at bounding box center [904, 257] width 202 height 448
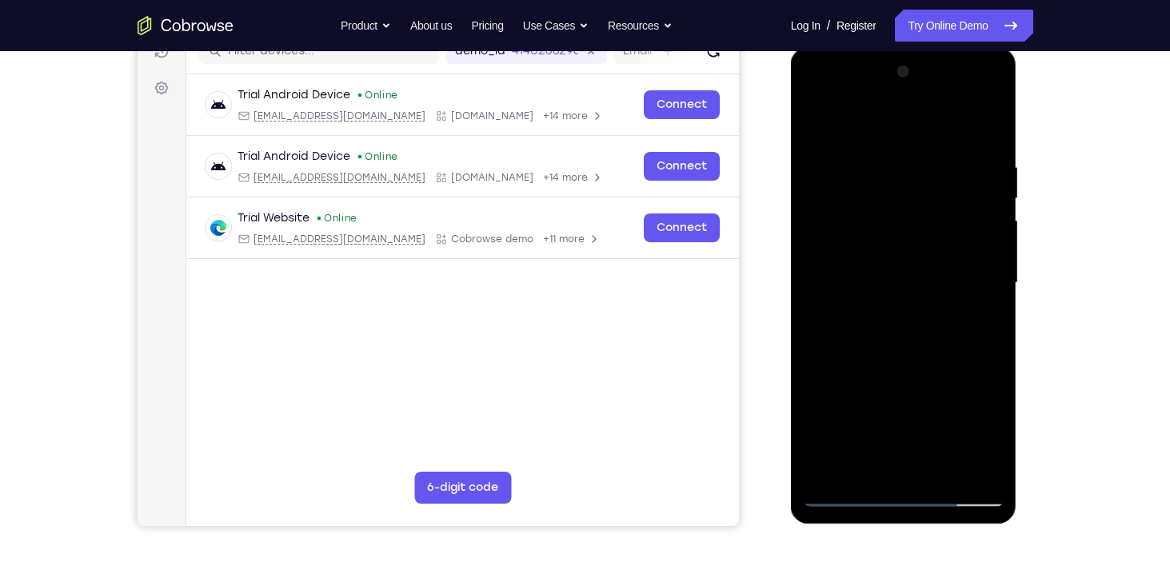
scroll to position [216, 0]
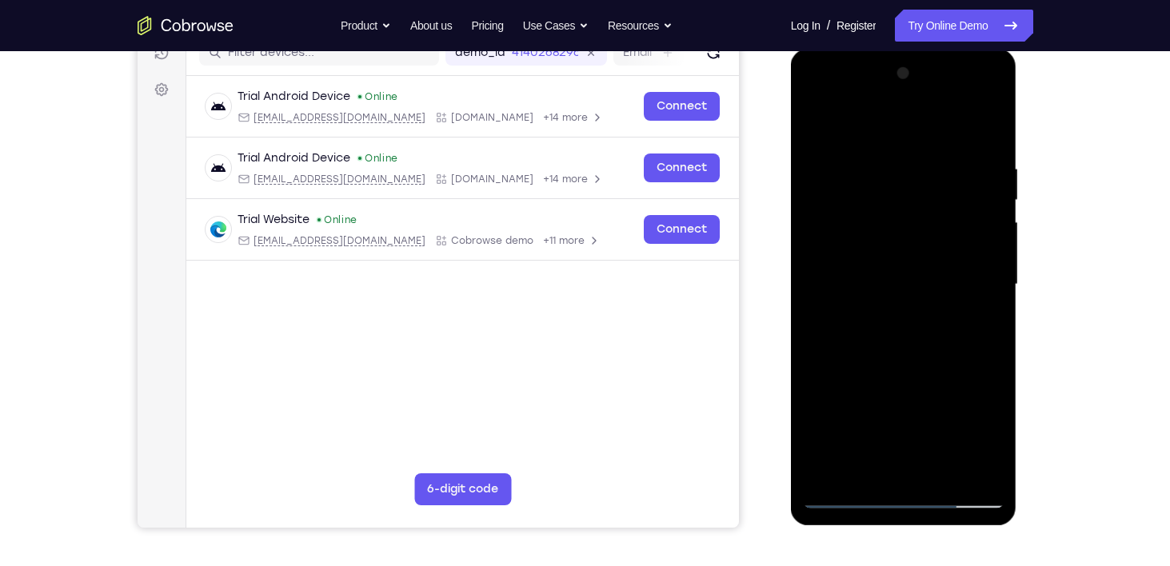
click at [892, 158] on div at bounding box center [904, 285] width 202 height 448
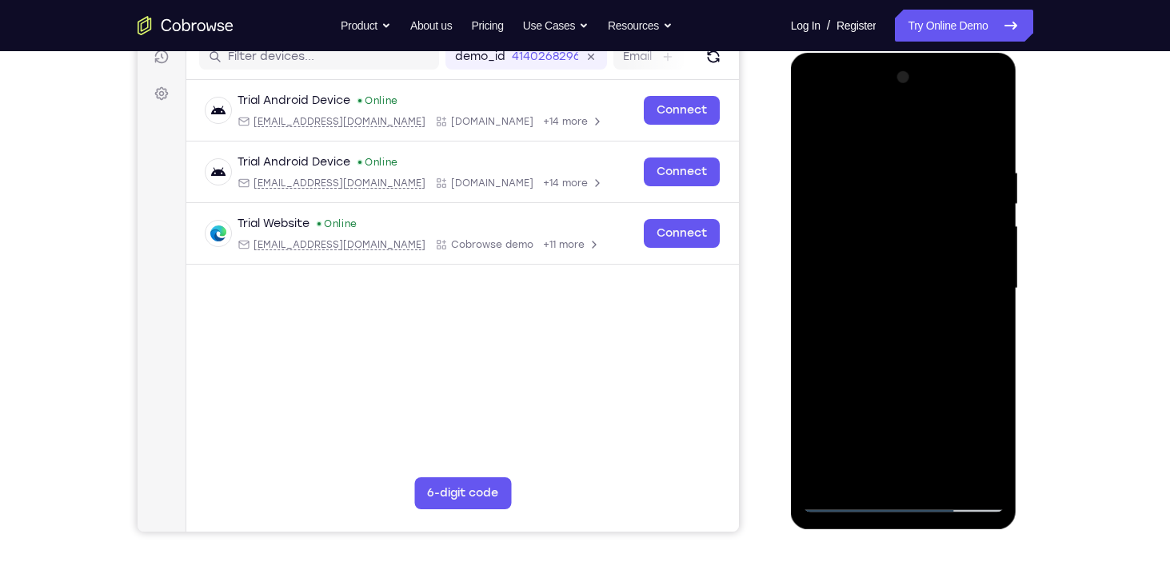
scroll to position [262, 0]
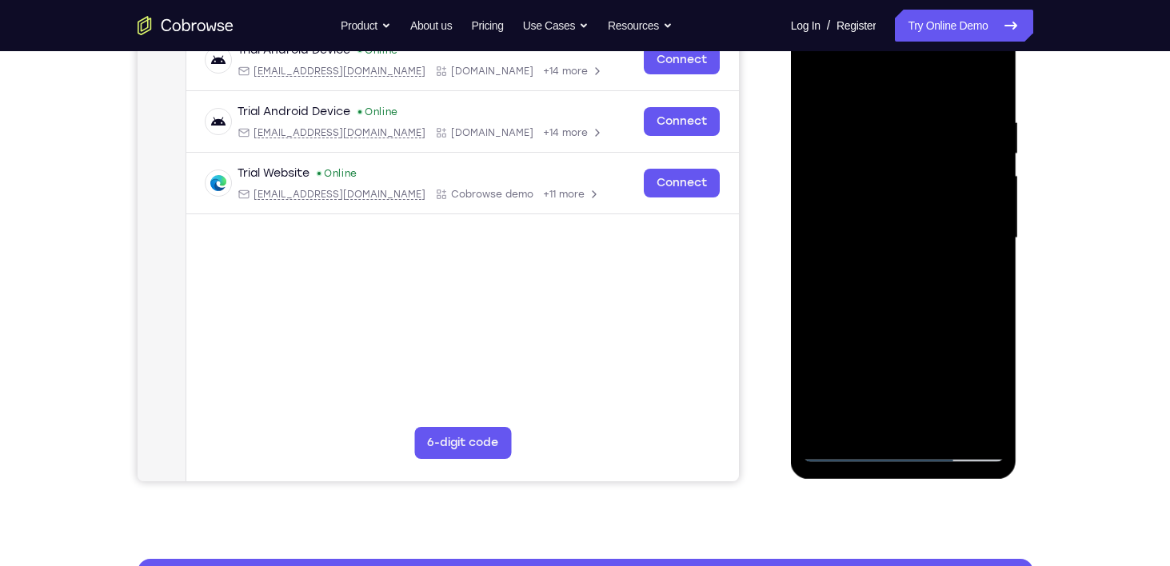
click at [968, 426] on div at bounding box center [904, 238] width 202 height 448
click at [993, 276] on div at bounding box center [904, 238] width 202 height 448
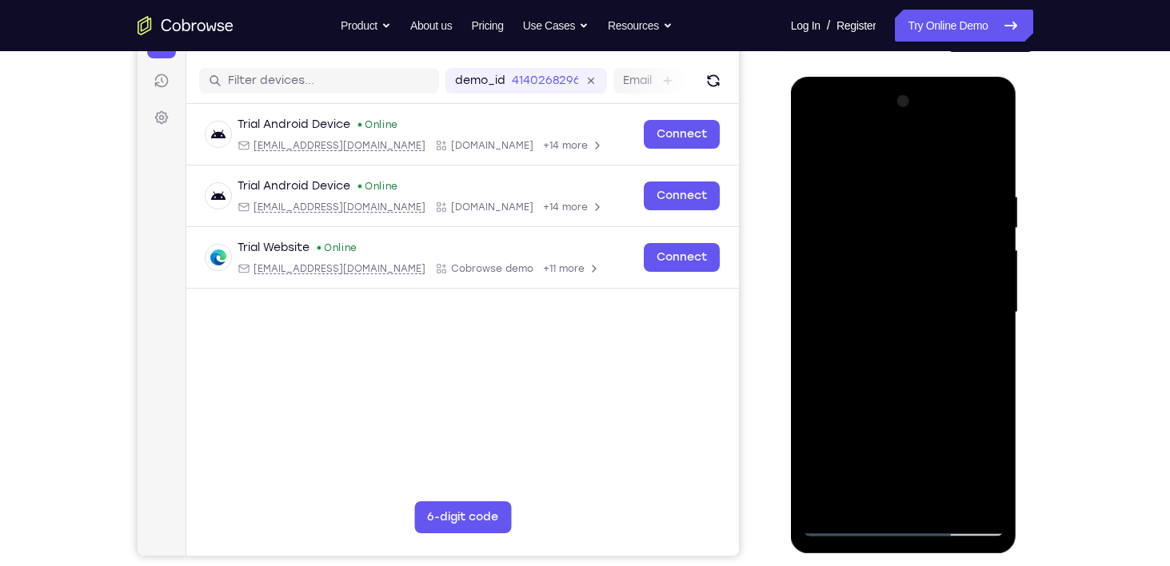
scroll to position [158, 0]
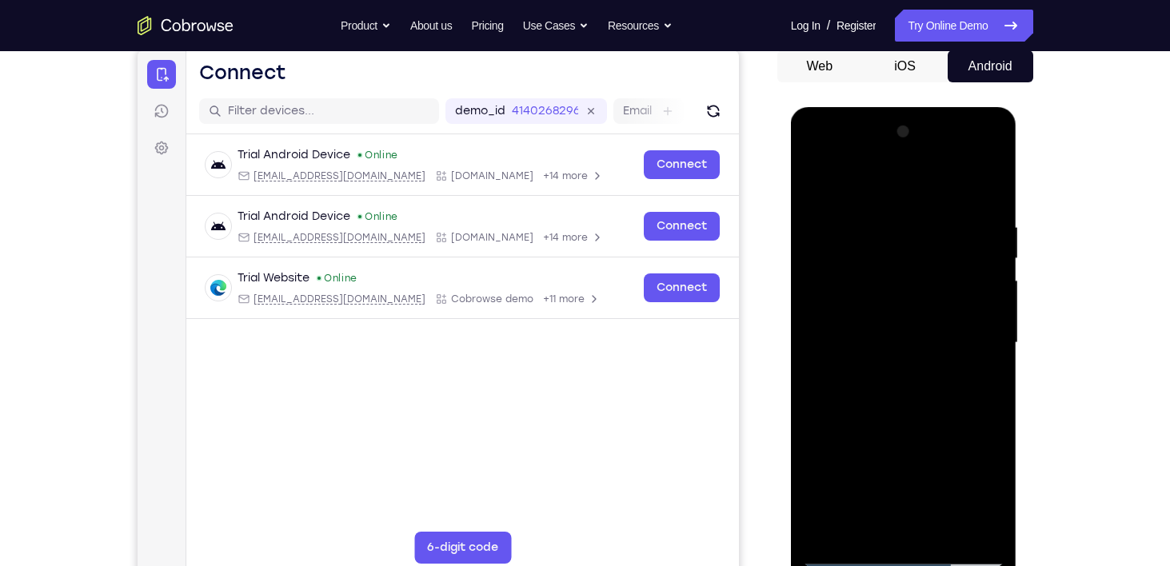
click at [993, 277] on div at bounding box center [904, 343] width 202 height 448
click at [986, 193] on div at bounding box center [904, 343] width 202 height 448
click at [968, 214] on div at bounding box center [904, 343] width 202 height 448
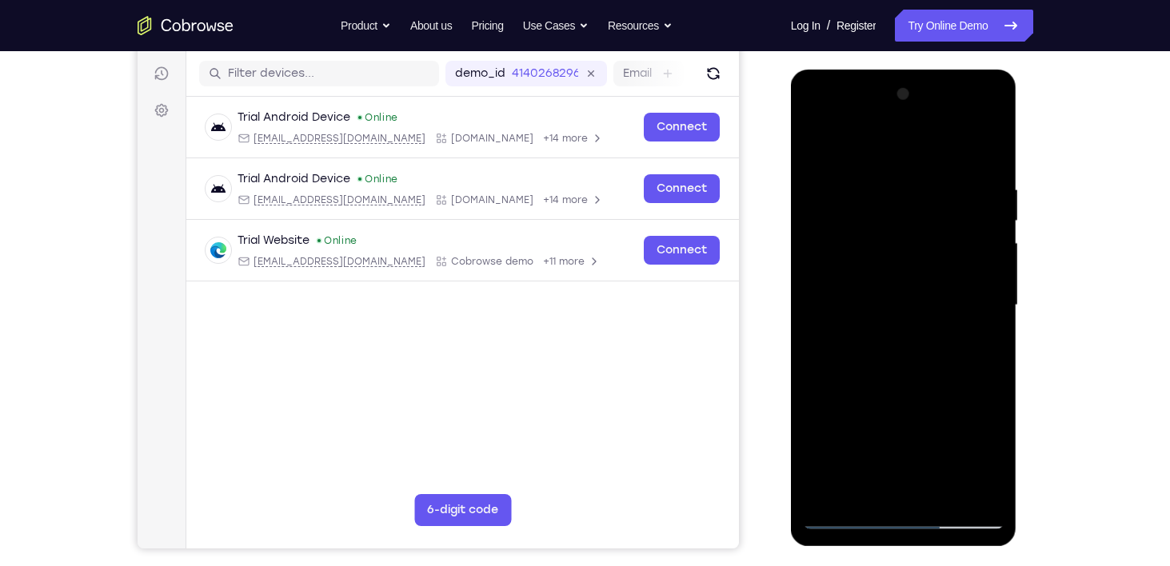
click at [969, 258] on div at bounding box center [904, 306] width 202 height 448
click at [827, 263] on div at bounding box center [904, 306] width 202 height 448
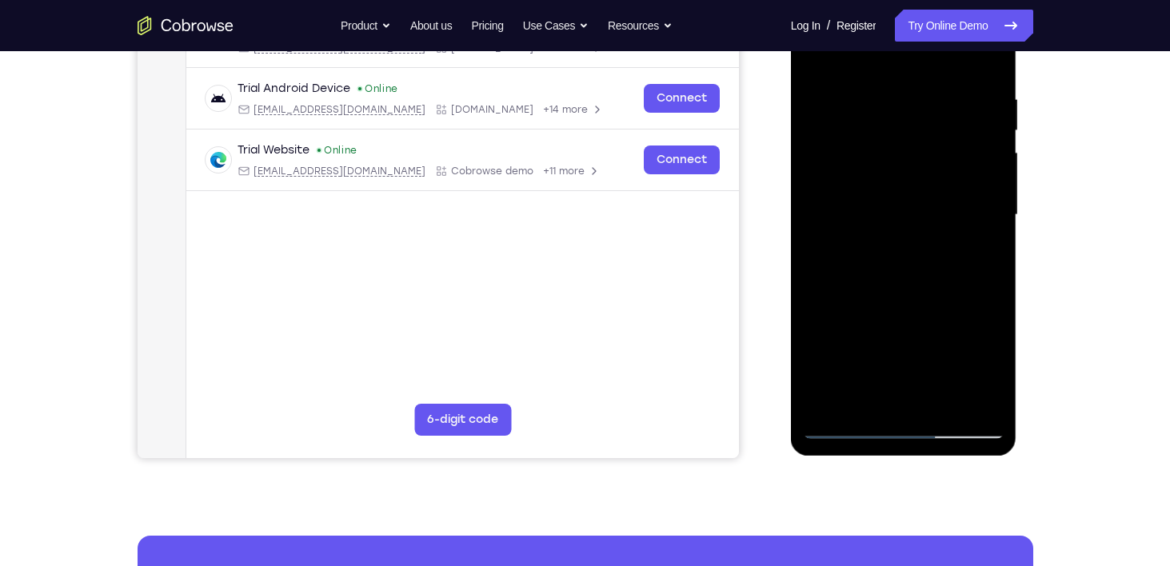
scroll to position [157, 0]
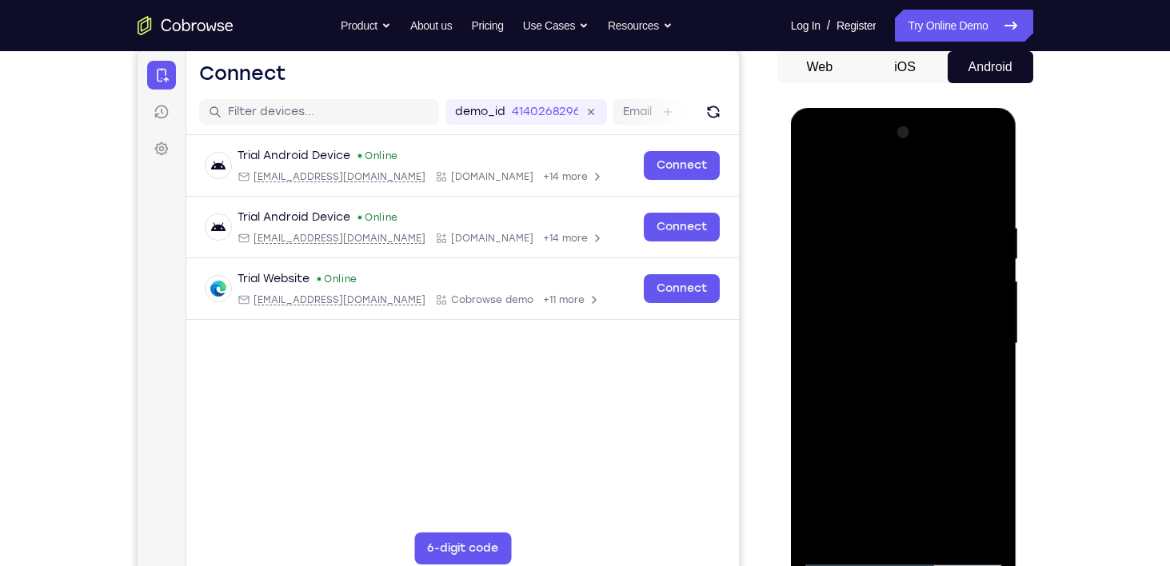
click at [853, 184] on div at bounding box center [904, 344] width 202 height 448
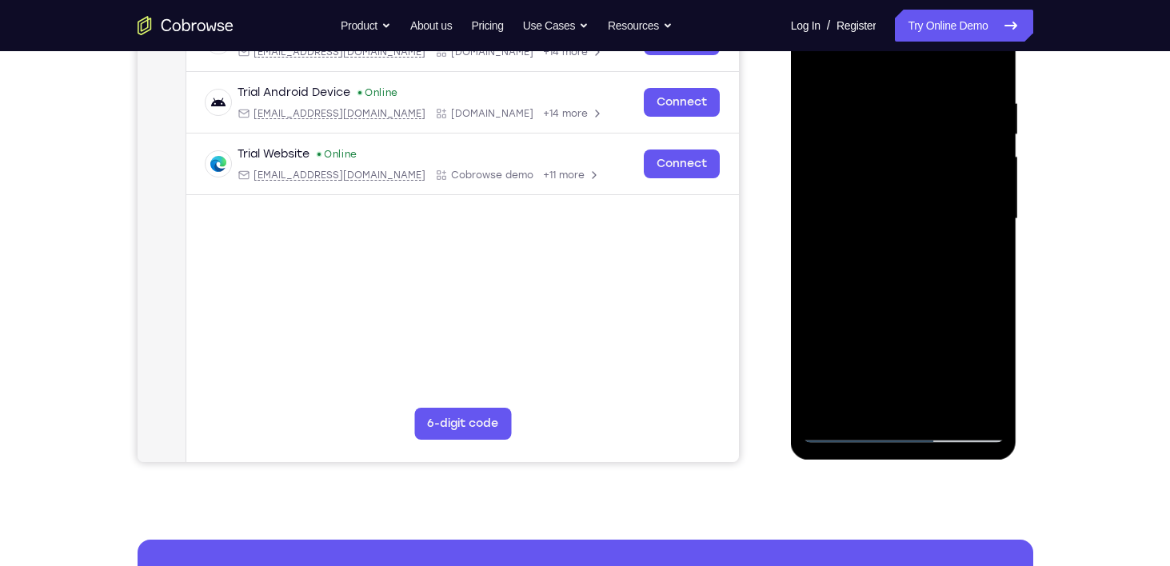
scroll to position [282, 0]
drag, startPoint x: 883, startPoint y: 178, endPoint x: 885, endPoint y: 277, distance: 98.4
click at [885, 277] on div at bounding box center [904, 218] width 202 height 448
click at [845, 336] on div at bounding box center [904, 218] width 202 height 448
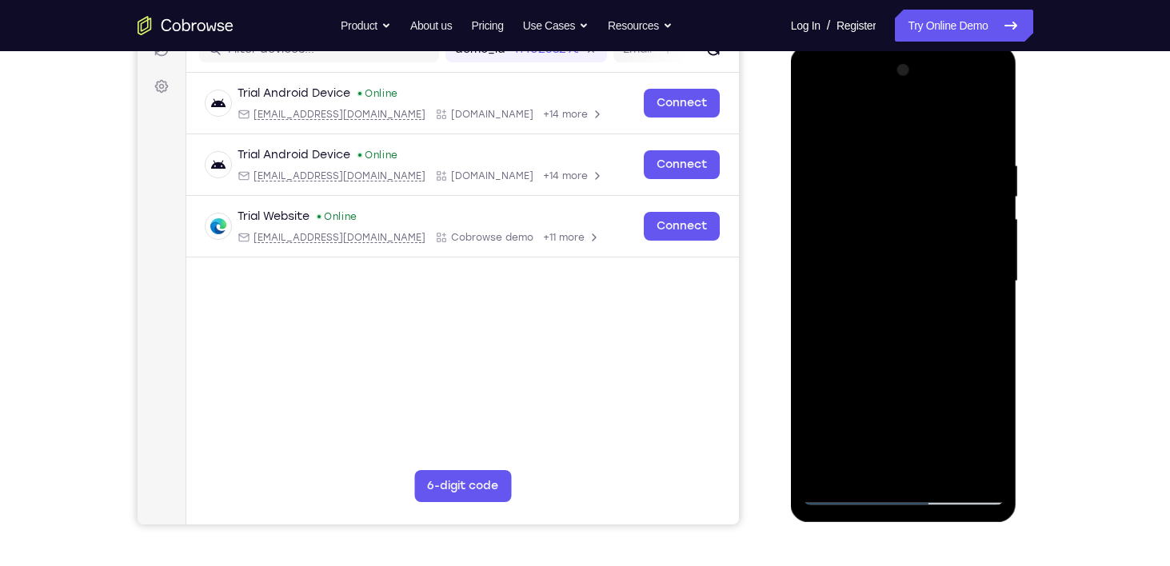
scroll to position [220, 0]
click at [992, 270] on div at bounding box center [904, 281] width 202 height 448
click at [992, 266] on div at bounding box center [904, 281] width 202 height 448
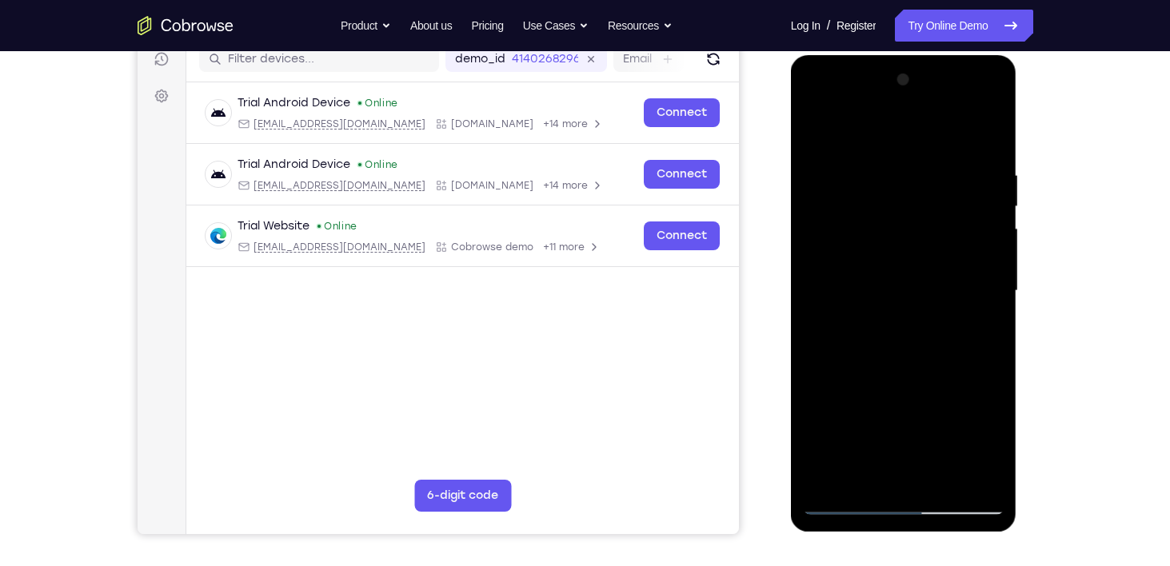
scroll to position [208, 0]
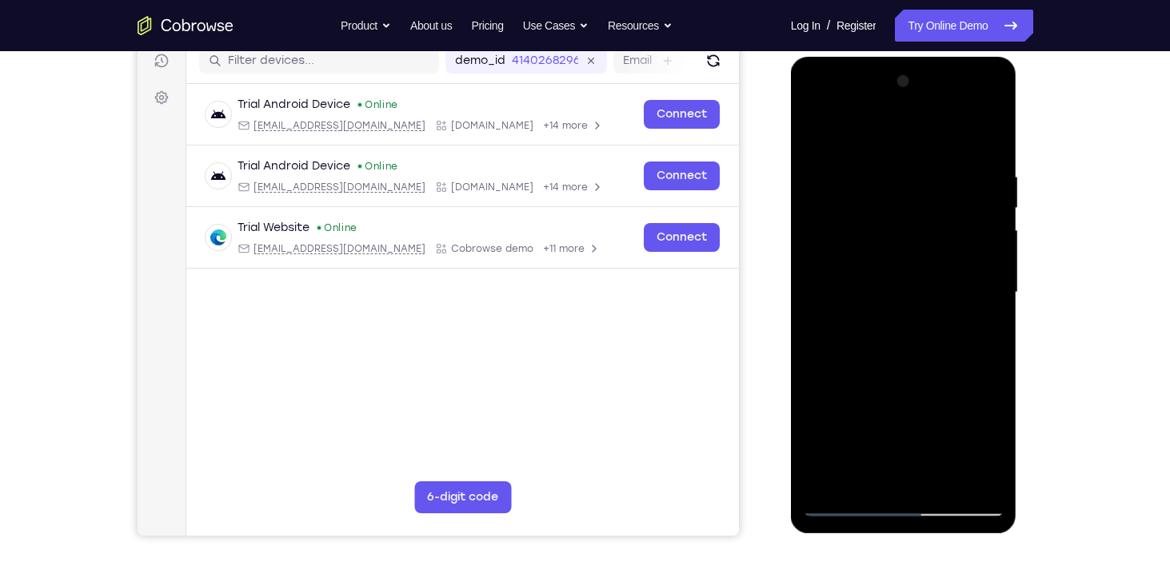
click at [993, 282] on div at bounding box center [904, 293] width 202 height 448
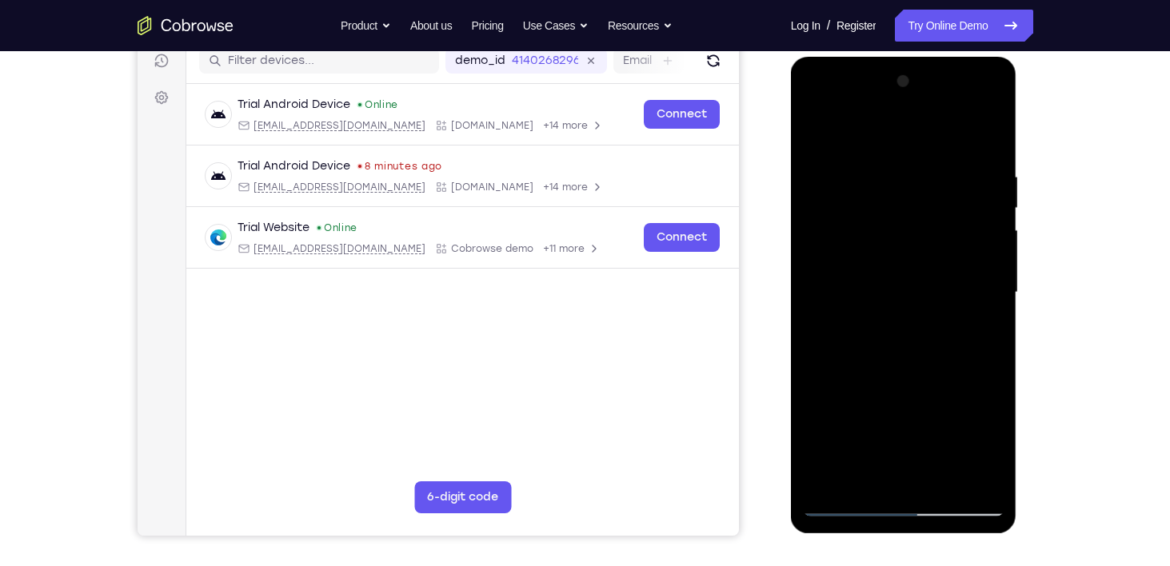
click at [993, 282] on div at bounding box center [904, 293] width 202 height 448
click at [810, 284] on div at bounding box center [904, 293] width 202 height 448
click at [992, 284] on div at bounding box center [904, 293] width 202 height 448
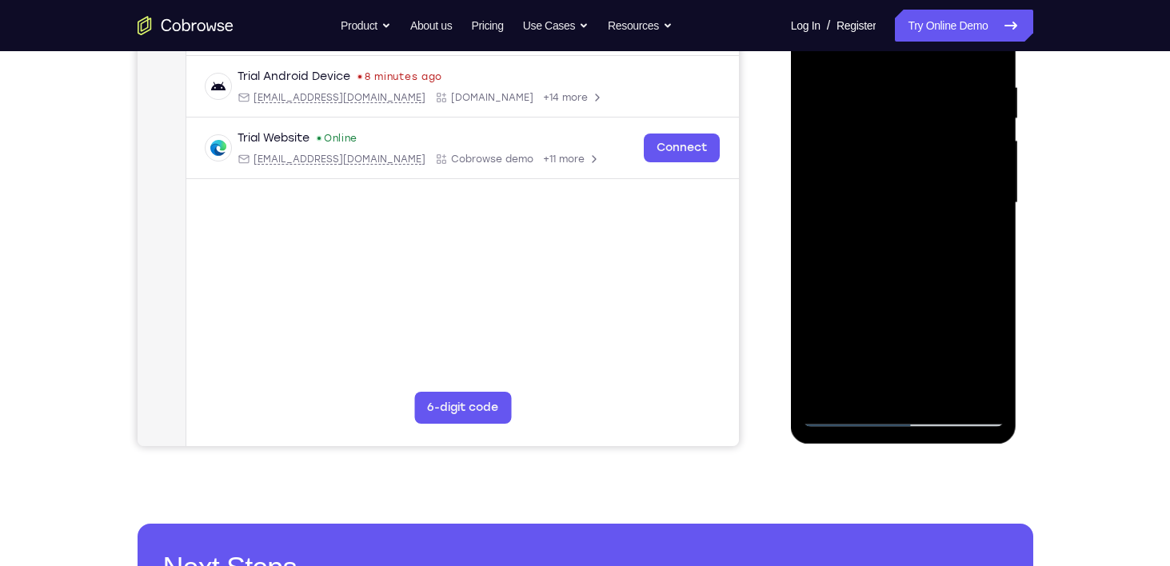
scroll to position [298, 0]
click at [941, 390] on div at bounding box center [904, 203] width 202 height 448
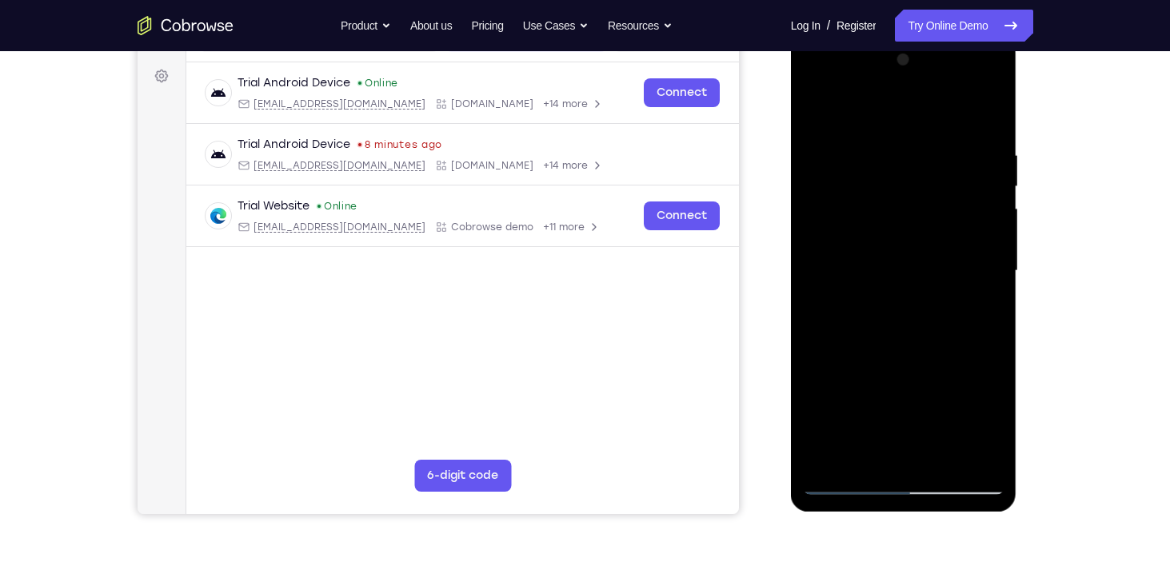
scroll to position [229, 0]
click at [896, 362] on div at bounding box center [904, 272] width 202 height 448
click at [860, 334] on div at bounding box center [904, 272] width 202 height 448
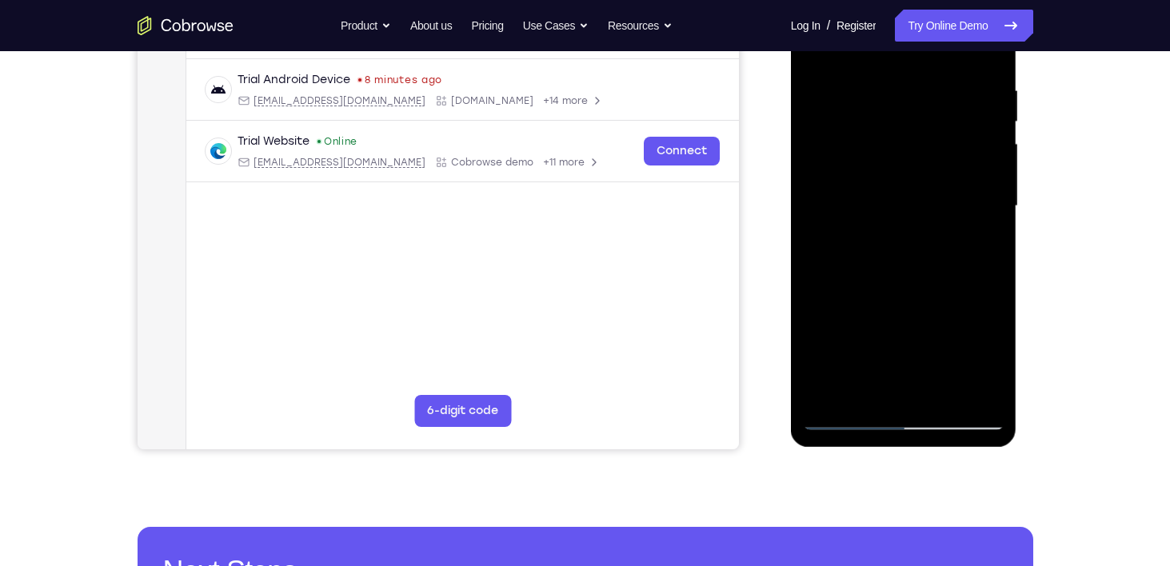
click at [909, 390] on div at bounding box center [904, 206] width 202 height 448
click at [889, 254] on div at bounding box center [904, 206] width 202 height 448
click at [987, 366] on div at bounding box center [904, 206] width 202 height 448
click at [872, 247] on div at bounding box center [904, 206] width 202 height 448
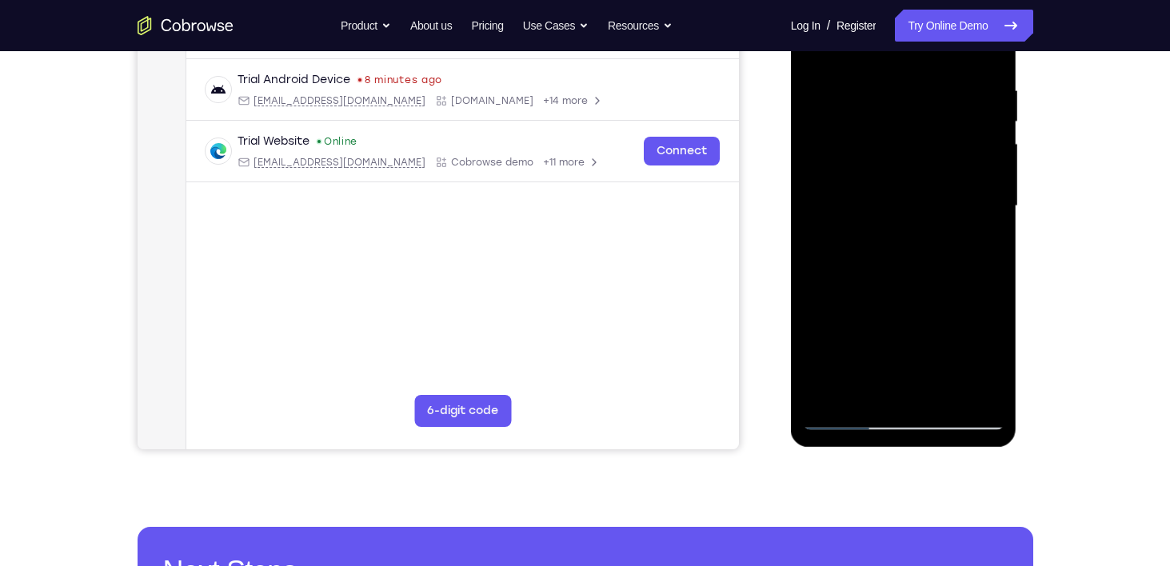
click at [885, 247] on div at bounding box center [904, 206] width 202 height 448
click at [890, 247] on div at bounding box center [904, 206] width 202 height 448
click at [993, 362] on div at bounding box center [904, 206] width 202 height 448
click at [834, 302] on div at bounding box center [904, 206] width 202 height 448
click at [923, 243] on div at bounding box center [904, 206] width 202 height 448
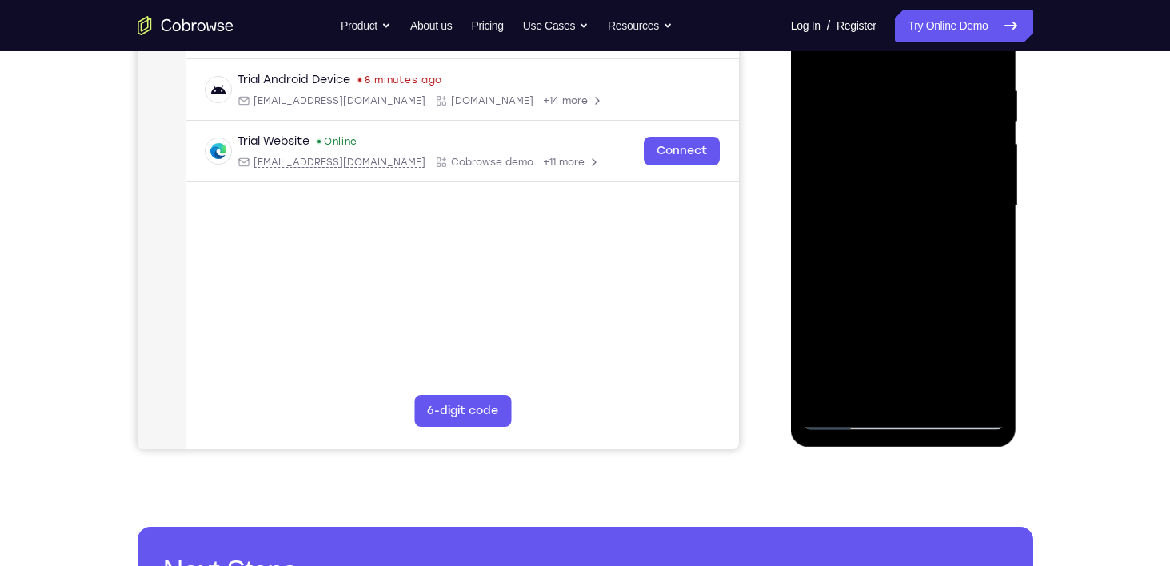
click at [865, 394] on div at bounding box center [904, 206] width 202 height 448
click at [953, 300] on div at bounding box center [904, 206] width 202 height 448
click at [980, 236] on div at bounding box center [904, 206] width 202 height 448
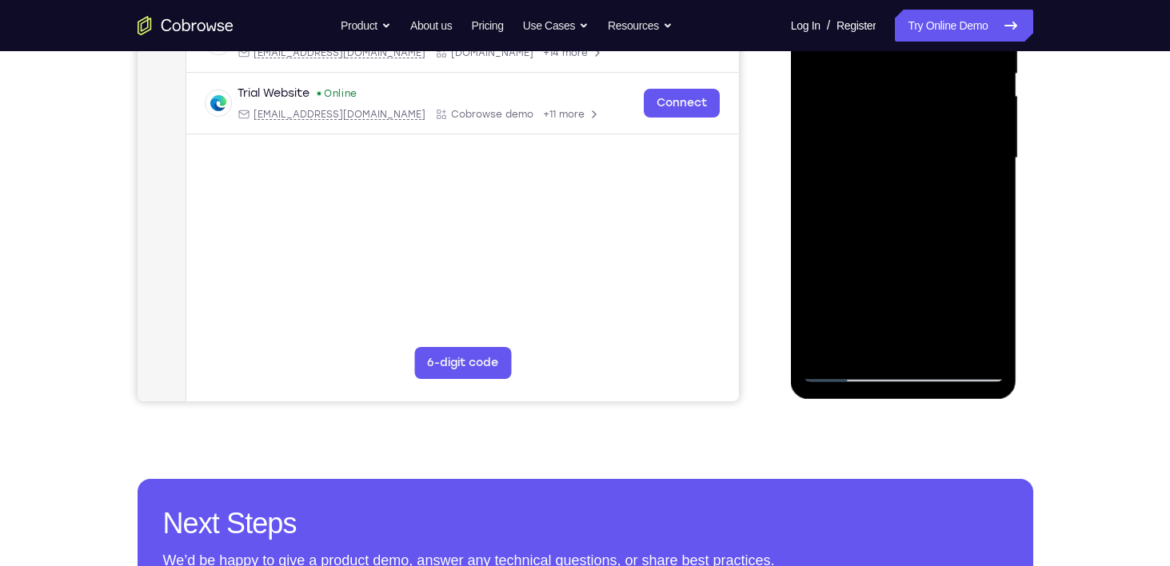
scroll to position [366, 0]
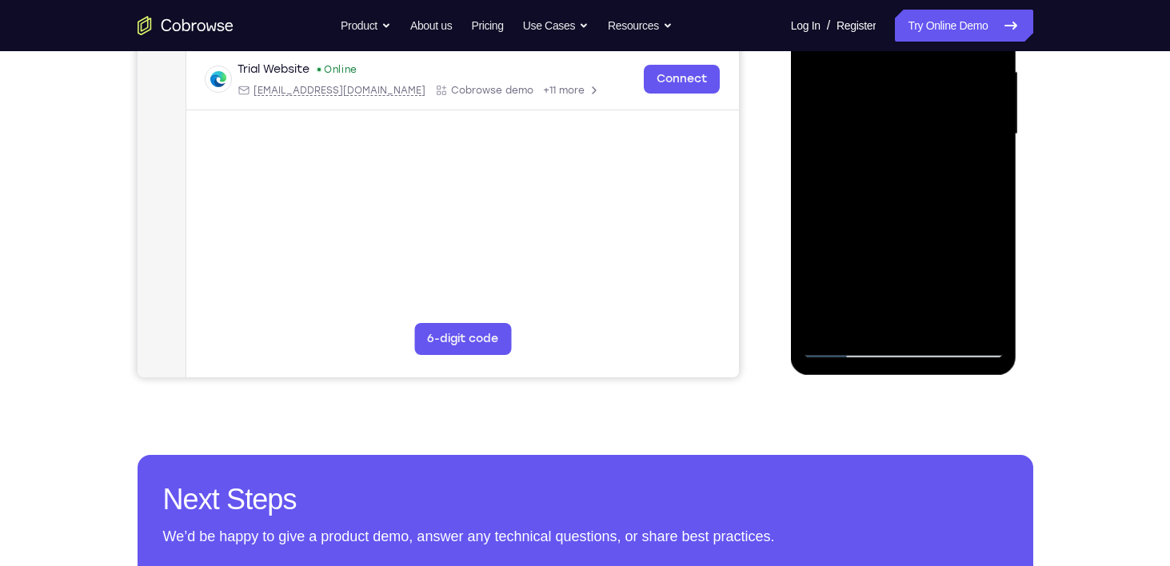
click at [849, 348] on div at bounding box center [904, 134] width 202 height 448
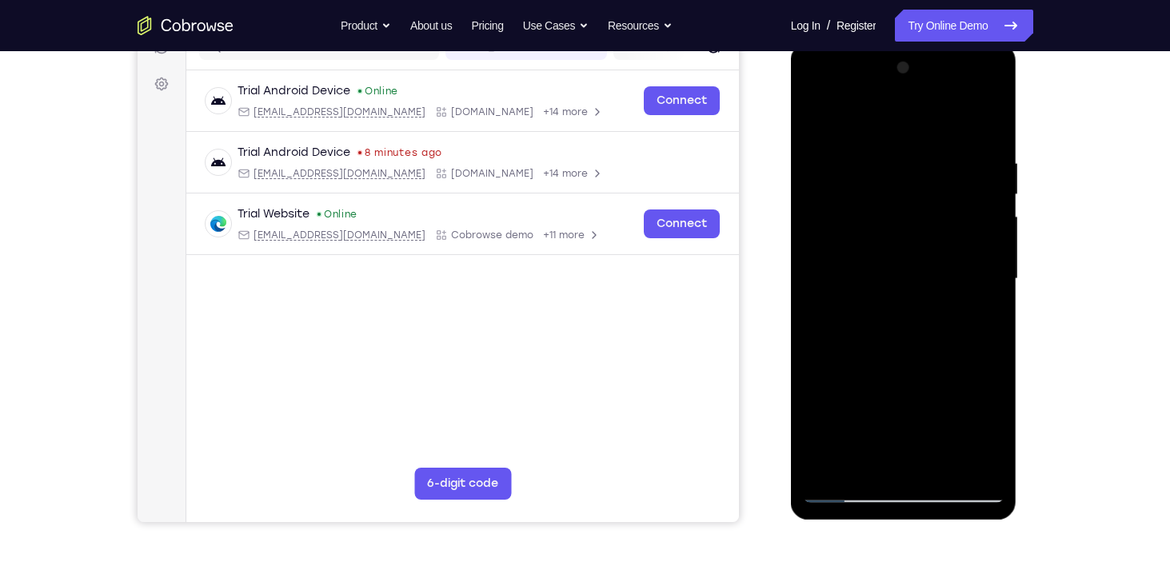
scroll to position [227, 0]
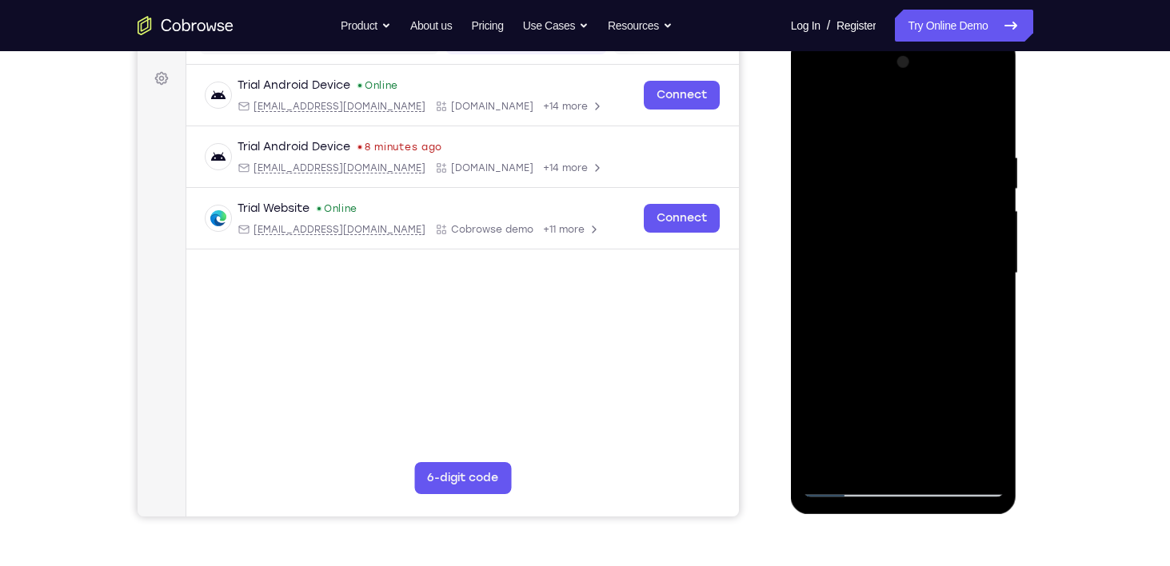
drag, startPoint x: 873, startPoint y: 294, endPoint x: 841, endPoint y: 421, distance: 131.0
click at [841, 421] on div at bounding box center [904, 274] width 202 height 448
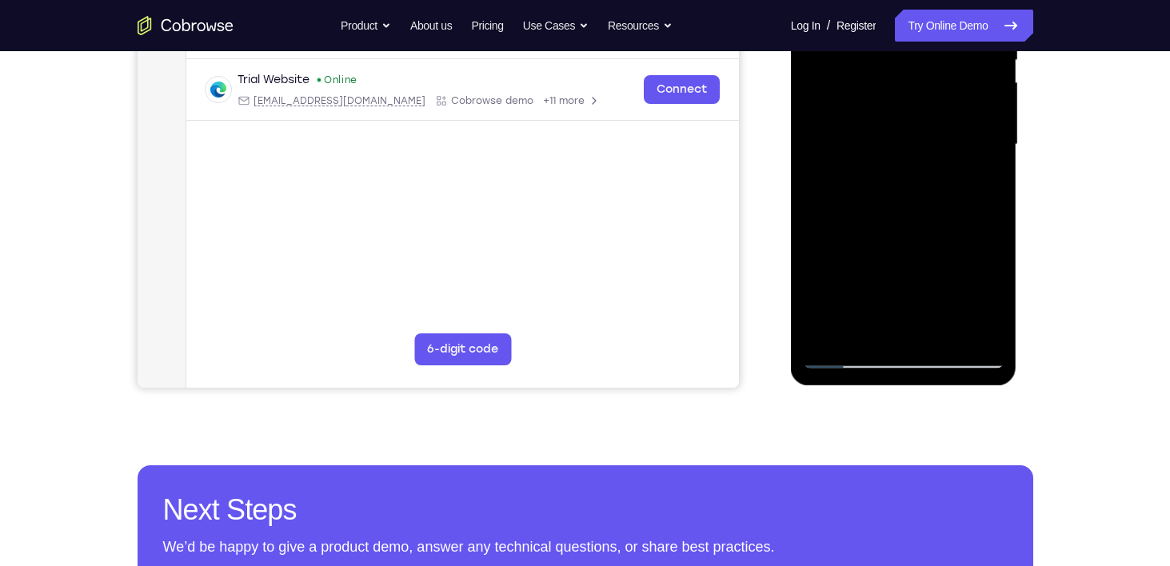
click at [844, 354] on div at bounding box center [904, 145] width 202 height 448
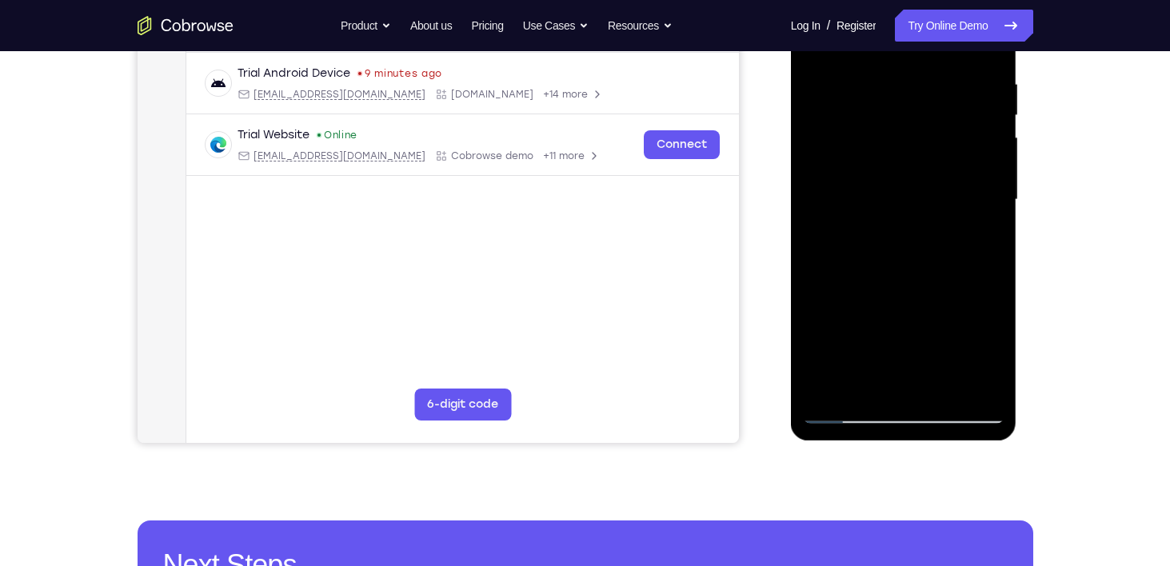
scroll to position [298, 0]
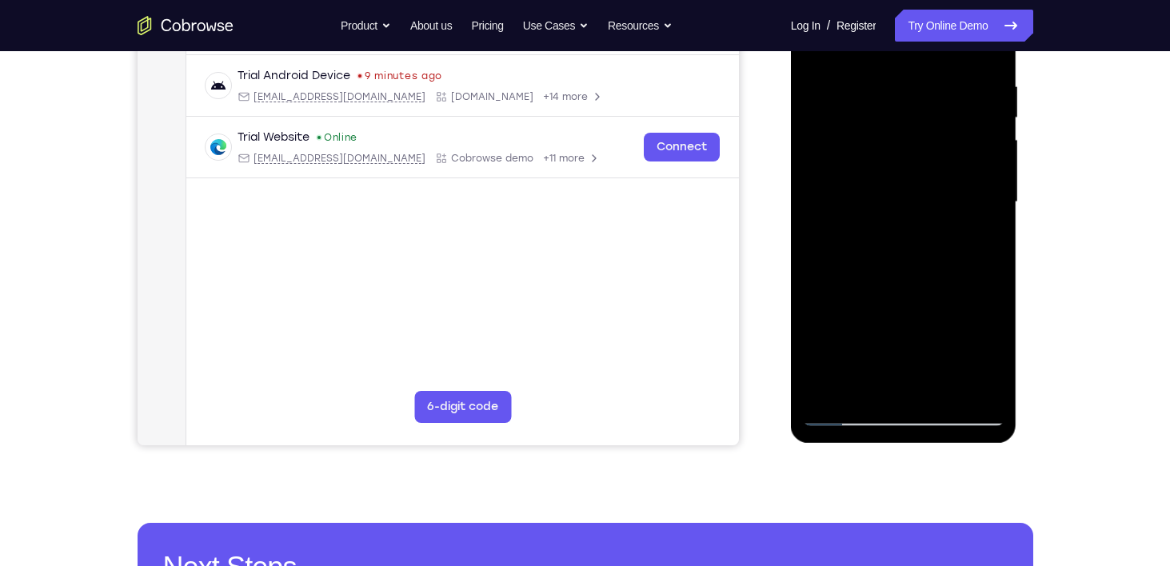
click at [889, 329] on div at bounding box center [904, 202] width 202 height 448
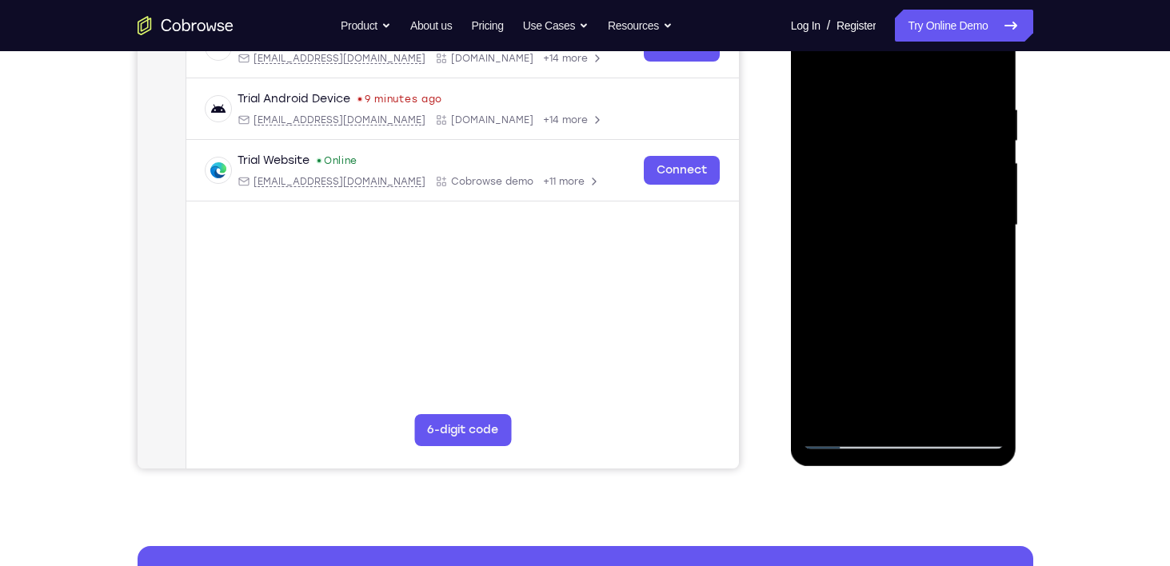
scroll to position [272, 0]
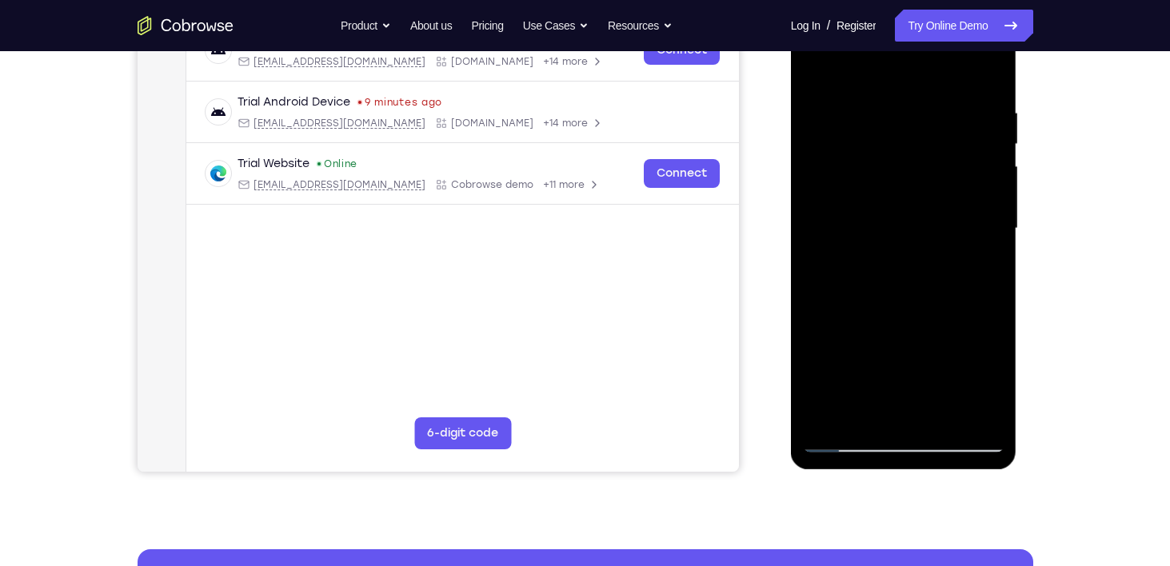
click at [990, 234] on div at bounding box center [904, 229] width 202 height 448
click at [993, 231] on div at bounding box center [904, 229] width 202 height 448
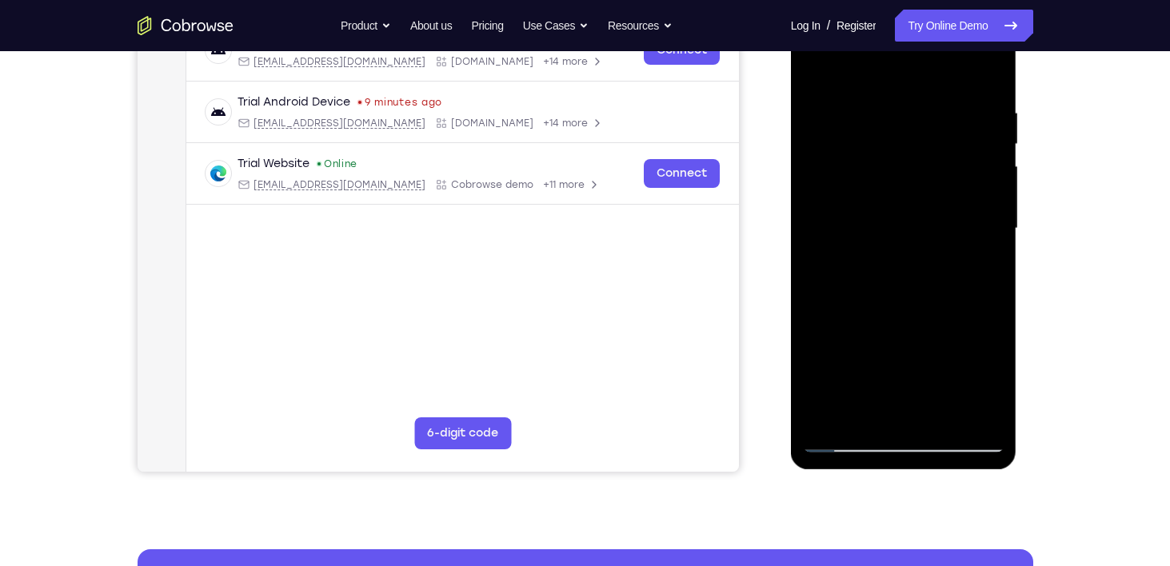
click at [993, 231] on div at bounding box center [904, 229] width 202 height 448
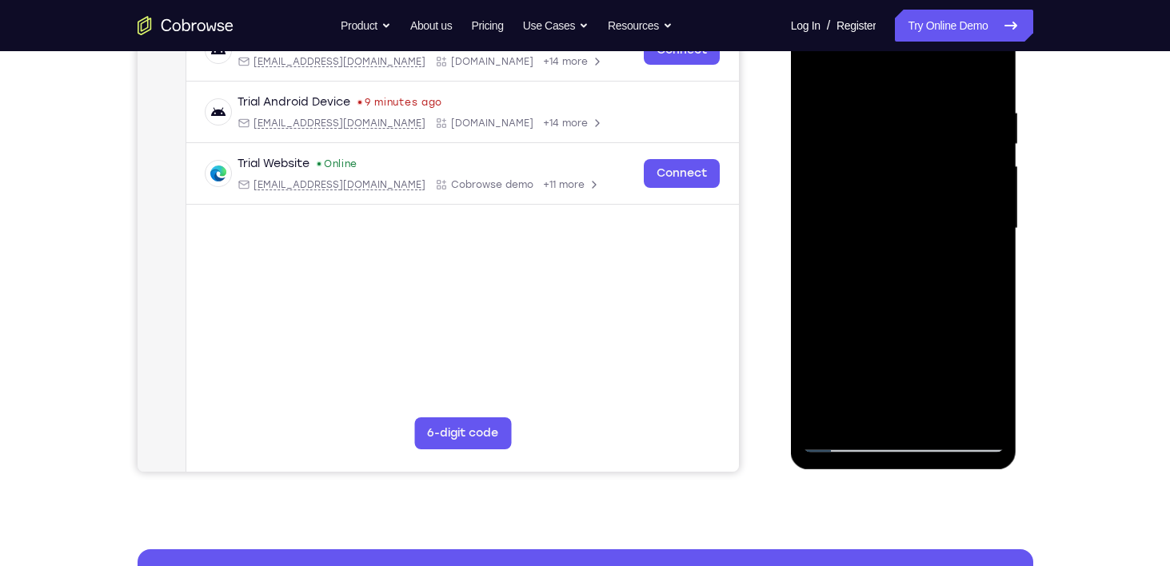
scroll to position [275, 0]
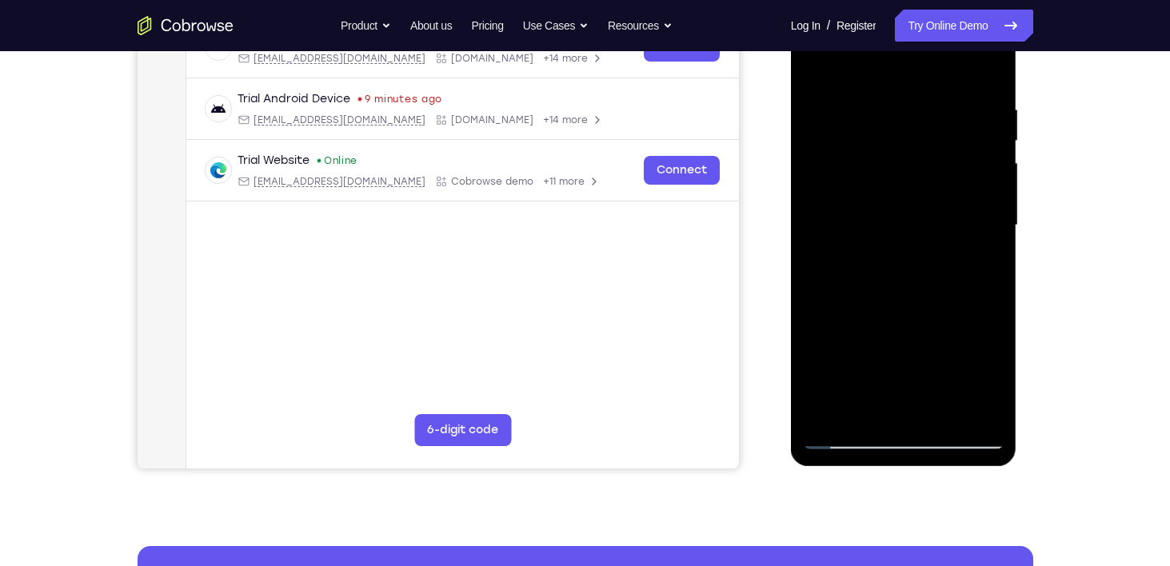
click at [985, 232] on div at bounding box center [904, 226] width 202 height 448
click at [990, 227] on div at bounding box center [904, 226] width 202 height 448
click at [840, 412] on div at bounding box center [904, 226] width 202 height 448
click at [824, 418] on div at bounding box center [904, 226] width 202 height 448
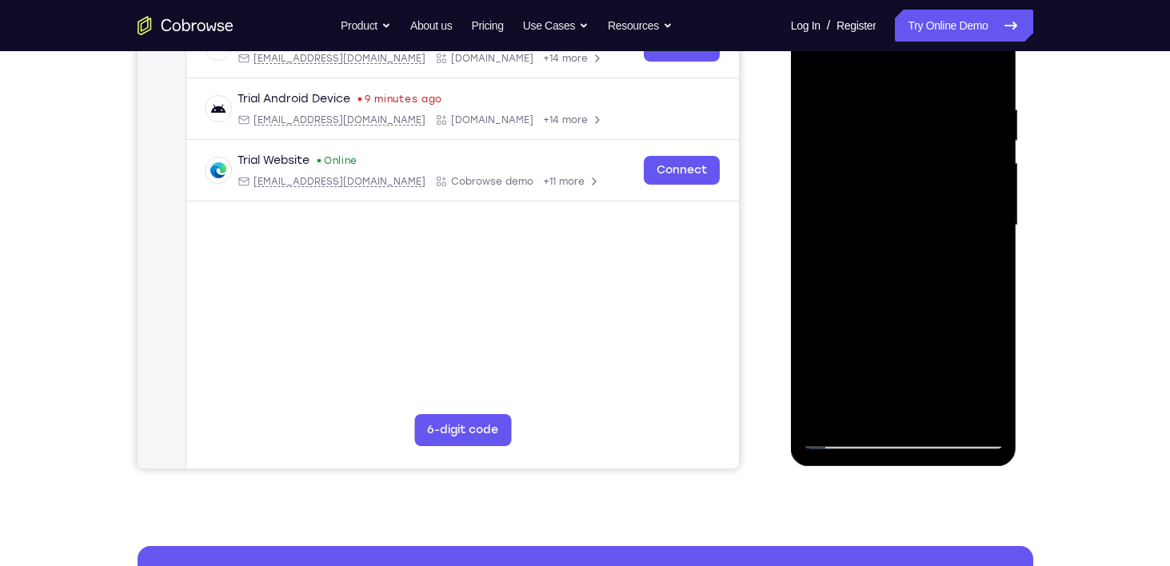
click at [993, 298] on div at bounding box center [904, 226] width 202 height 448
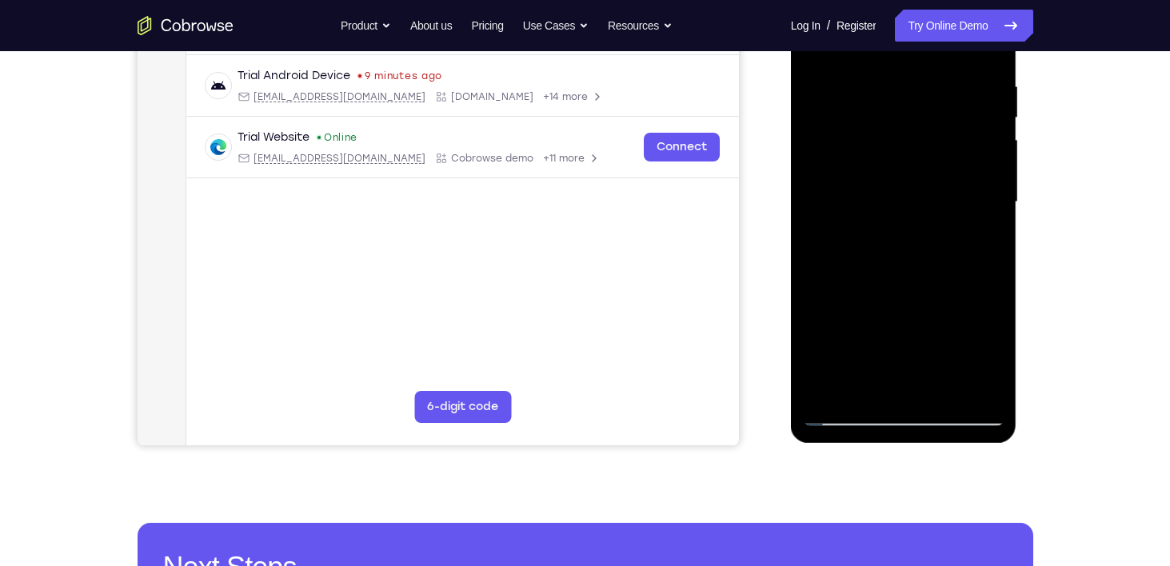
scroll to position [298, 0]
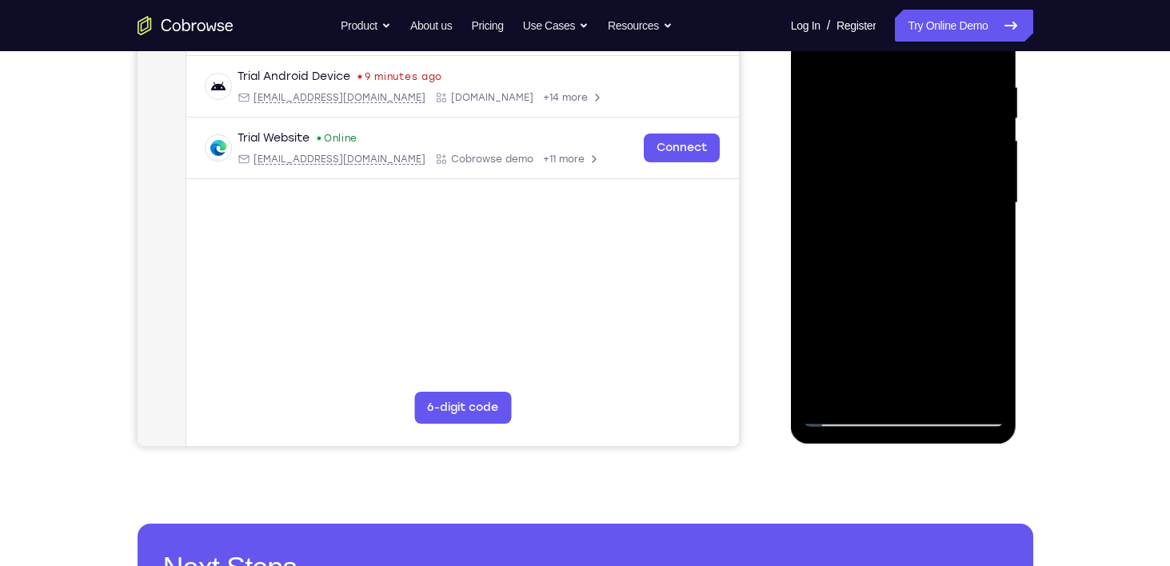
click at [833, 390] on div at bounding box center [904, 203] width 202 height 448
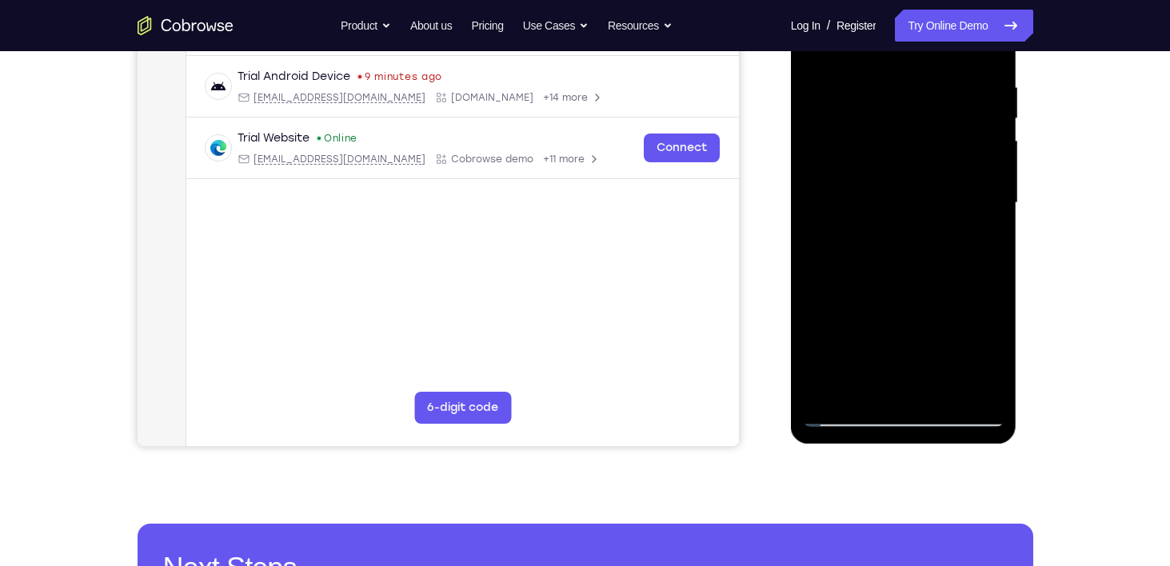
click at [833, 390] on div at bounding box center [904, 203] width 202 height 448
click at [824, 395] on div at bounding box center [904, 203] width 202 height 448
click at [826, 395] on div at bounding box center [904, 203] width 202 height 448
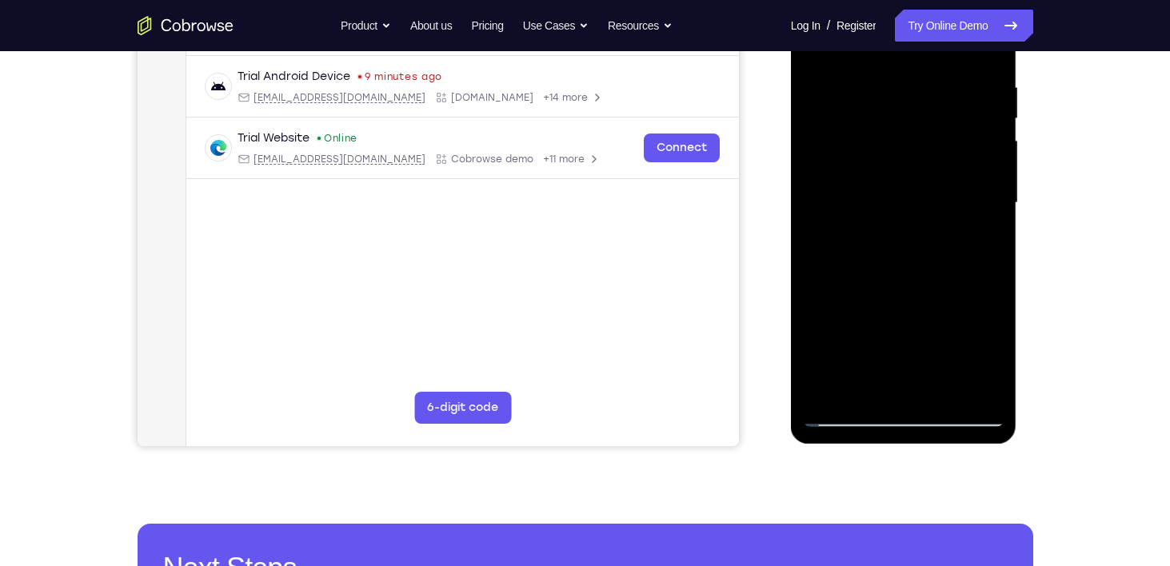
drag, startPoint x: 897, startPoint y: 224, endPoint x: 884, endPoint y: 348, distance: 124.6
click at [884, 348] on div at bounding box center [904, 203] width 202 height 448
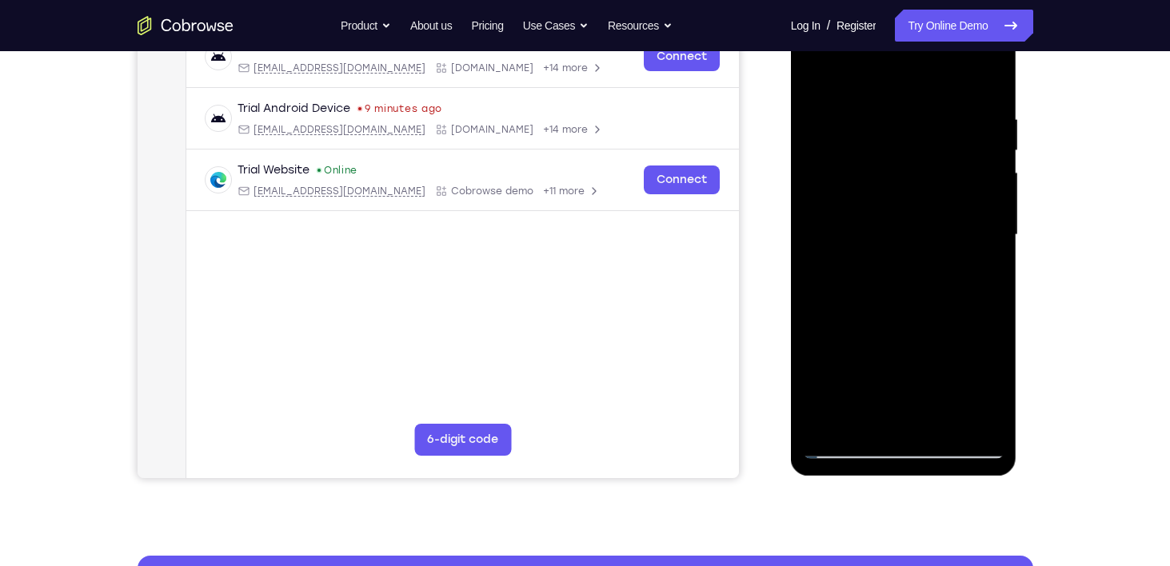
scroll to position [265, 0]
click at [877, 110] on div at bounding box center [904, 236] width 202 height 448
click at [982, 203] on div at bounding box center [904, 236] width 202 height 448
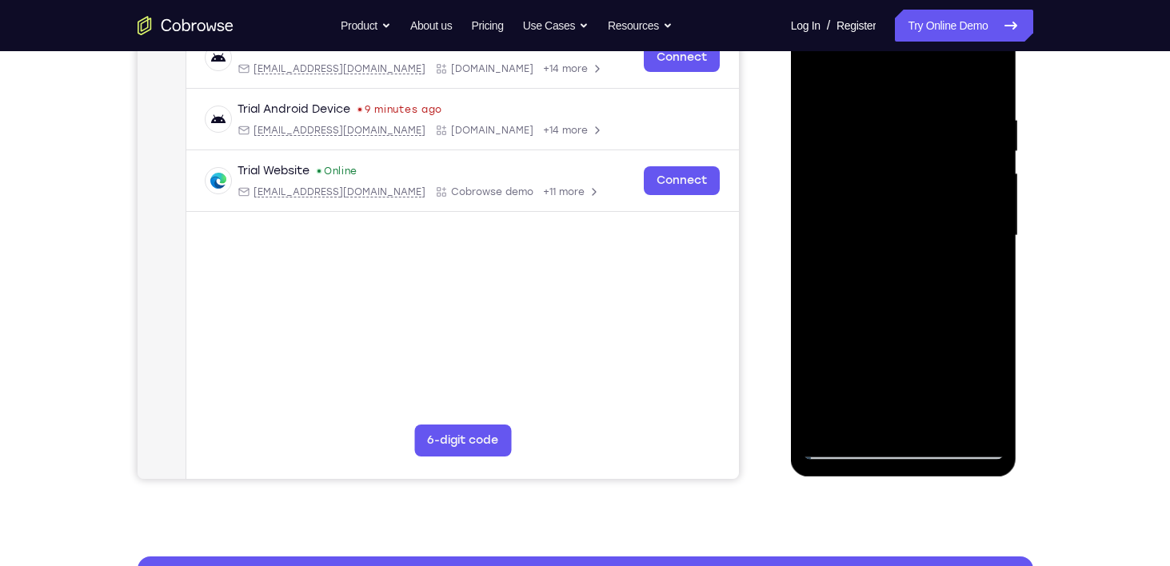
click at [982, 203] on div at bounding box center [904, 236] width 202 height 448
